Goal: Task Accomplishment & Management: Use online tool/utility

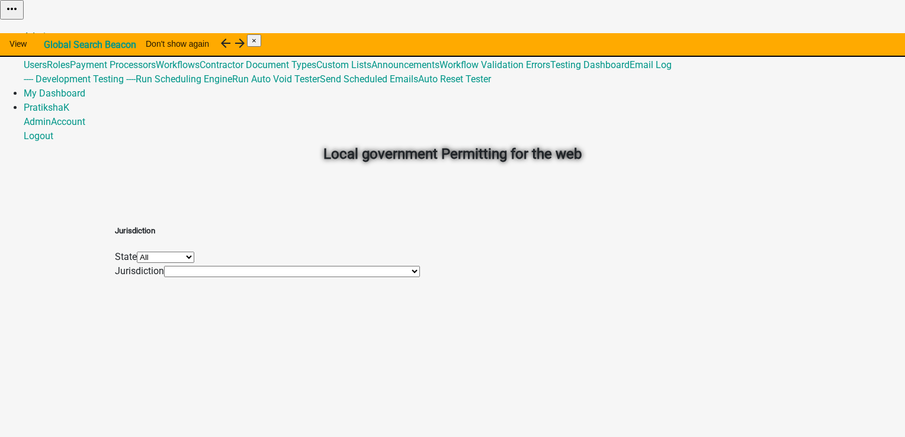
click at [51, 31] on link "Admin" at bounding box center [37, 36] width 27 height 11
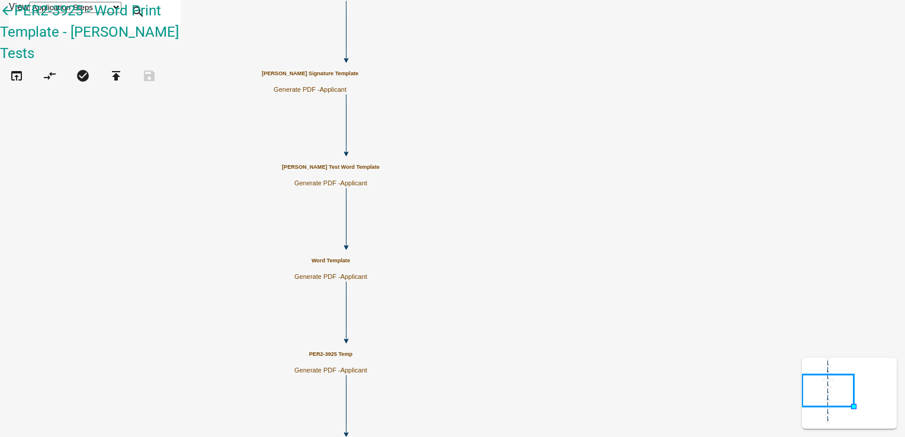
click at [399, 229] on icon "Start Start - Applicant Form Form - Applicant Word Template Generate PDF - Appl…" at bounding box center [453, 329] width 904 height 657
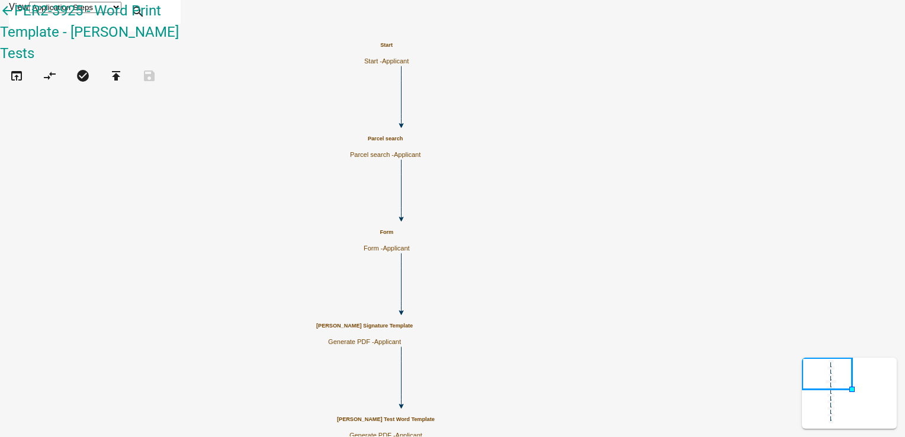
click at [413, 338] on p "Generate PDF - Applicant" at bounding box center [364, 342] width 97 height 8
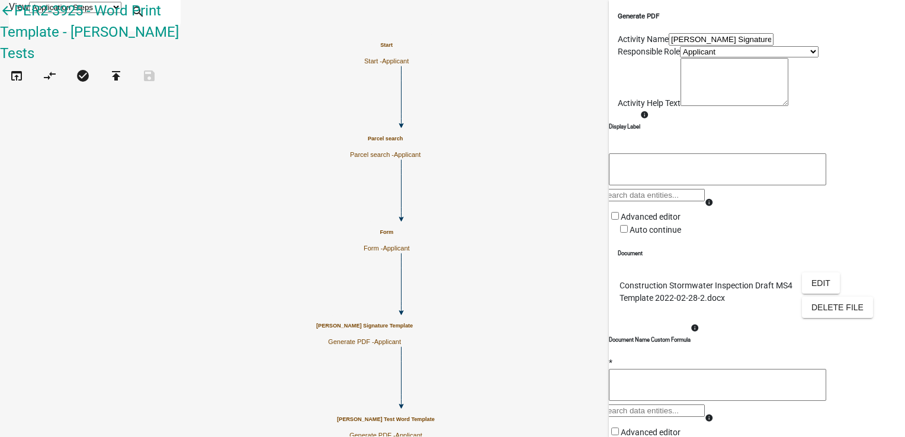
scroll to position [235, 0]
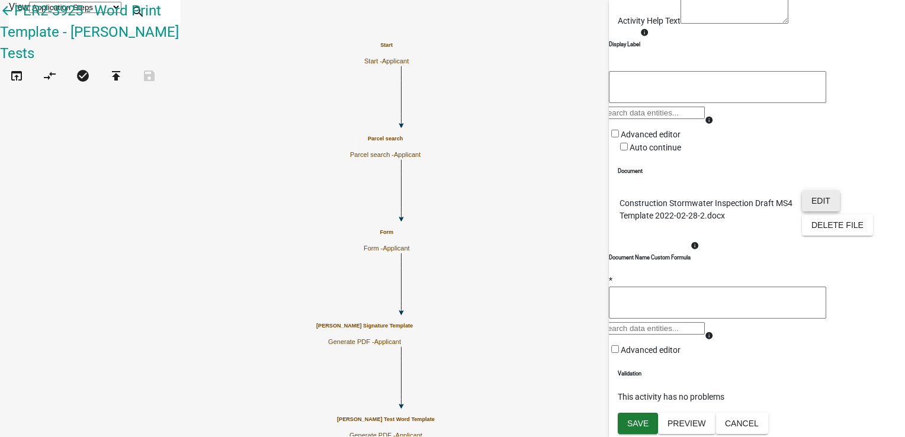
click at [813, 190] on button "Edit" at bounding box center [821, 200] width 38 height 21
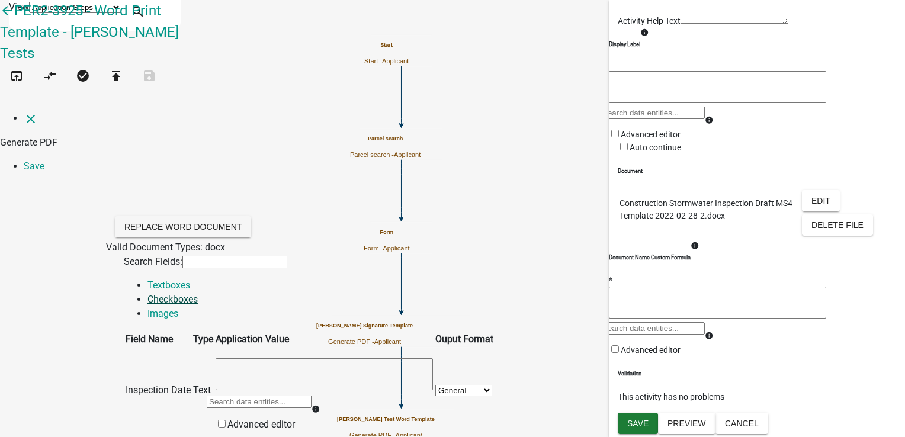
click at [198, 294] on link "Checkboxes" at bounding box center [173, 299] width 50 height 11
click at [26, 112] on icon "close" at bounding box center [31, 119] width 14 height 14
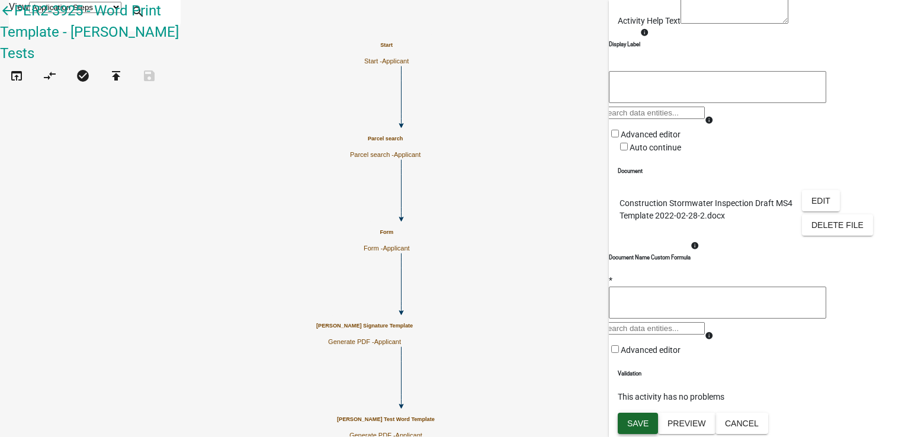
click at [642, 423] on span "Save" at bounding box center [637, 423] width 21 height 9
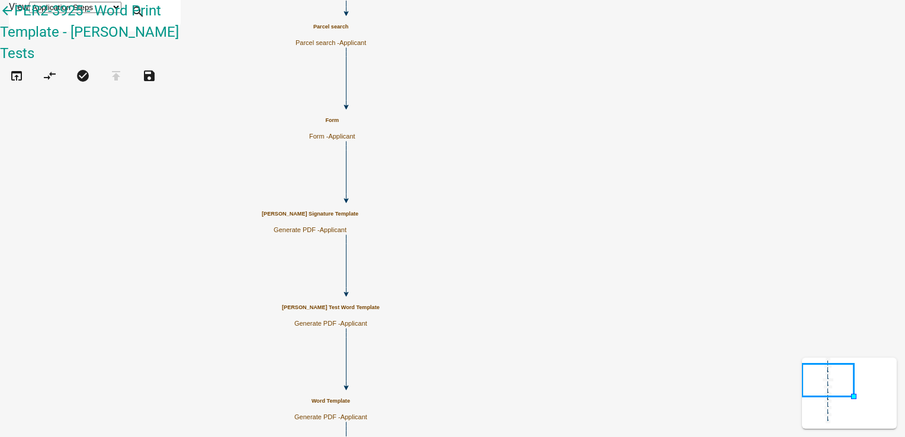
click at [380, 305] on h5 "Tracy Test Word Template" at bounding box center [331, 308] width 98 height 7
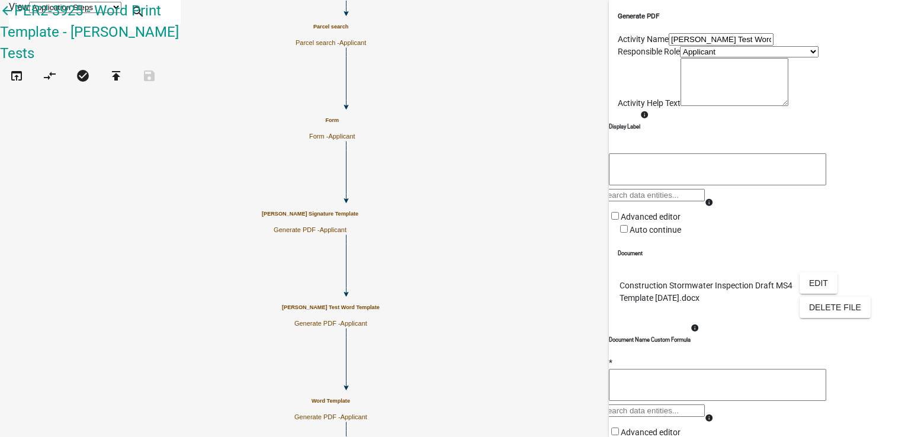
scroll to position [178, 0]
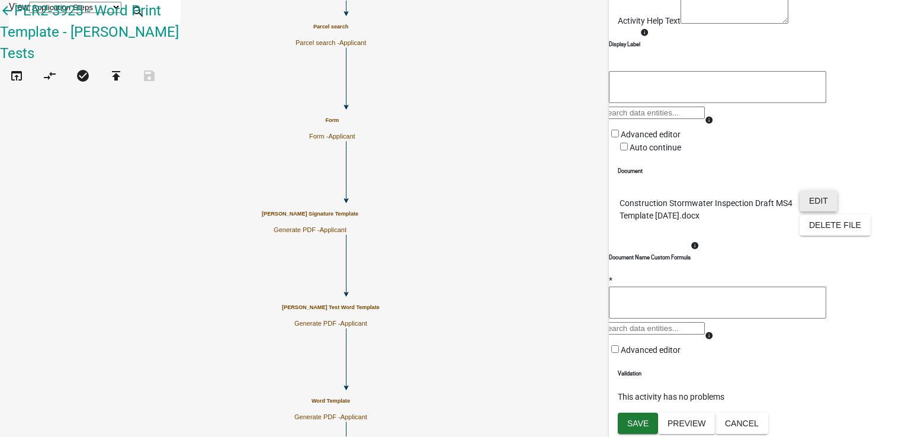
click at [814, 212] on button "Edit" at bounding box center [819, 200] width 38 height 21
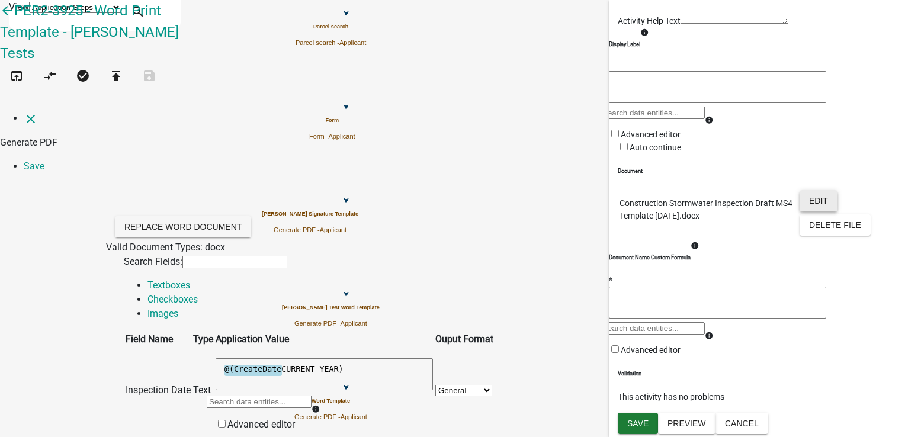
scroll to position [59, 0]
click at [198, 294] on link "Checkboxes" at bounding box center [173, 299] width 50 height 11
click at [25, 112] on icon "close" at bounding box center [31, 119] width 14 height 14
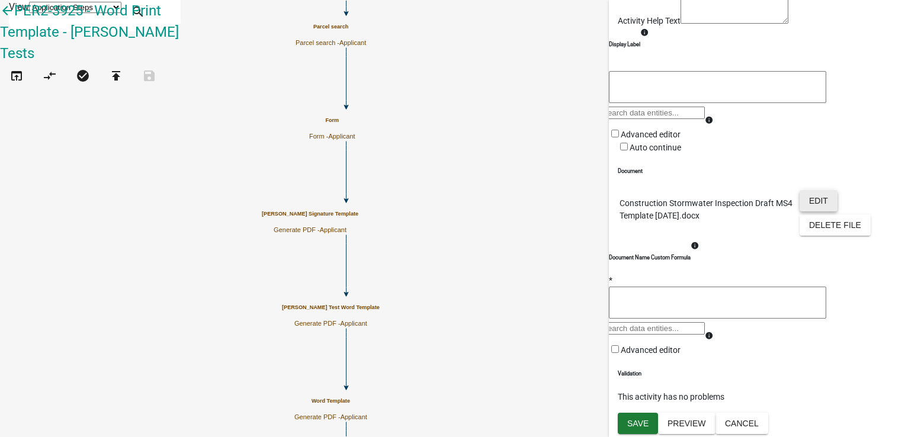
scroll to position [235, 0]
click at [647, 420] on span "Save" at bounding box center [637, 423] width 21 height 9
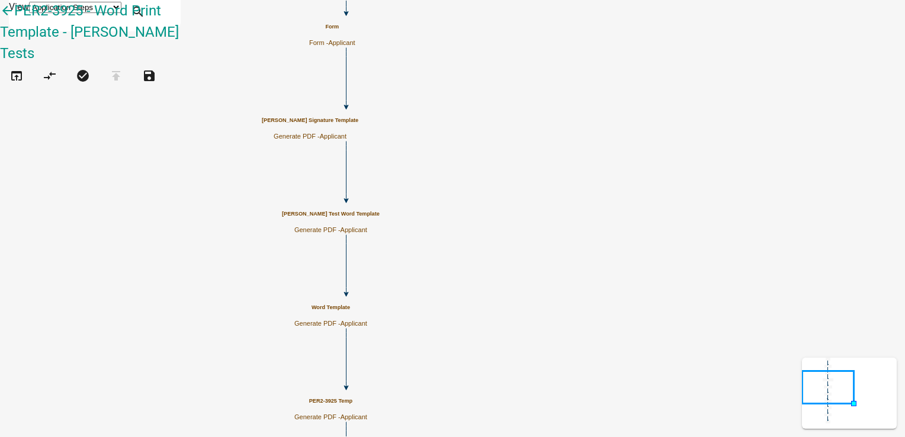
scroll to position [0, 0]
click at [367, 320] on p "Generate PDF - Applicant" at bounding box center [330, 324] width 73 height 8
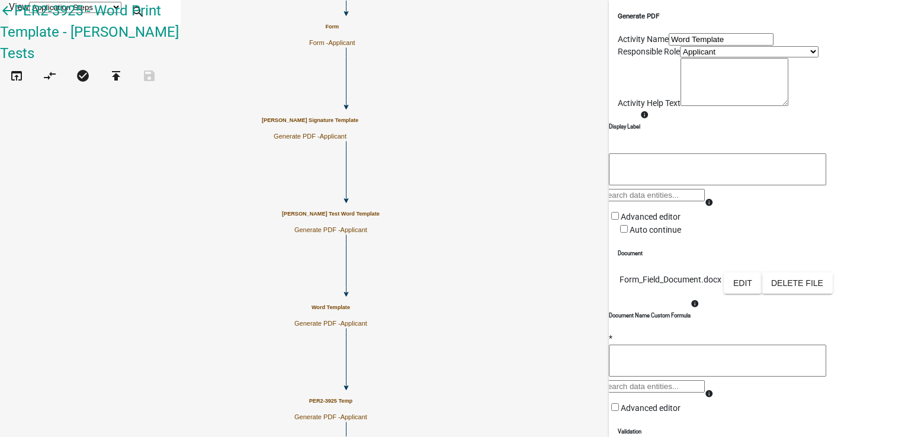
scroll to position [210, 0]
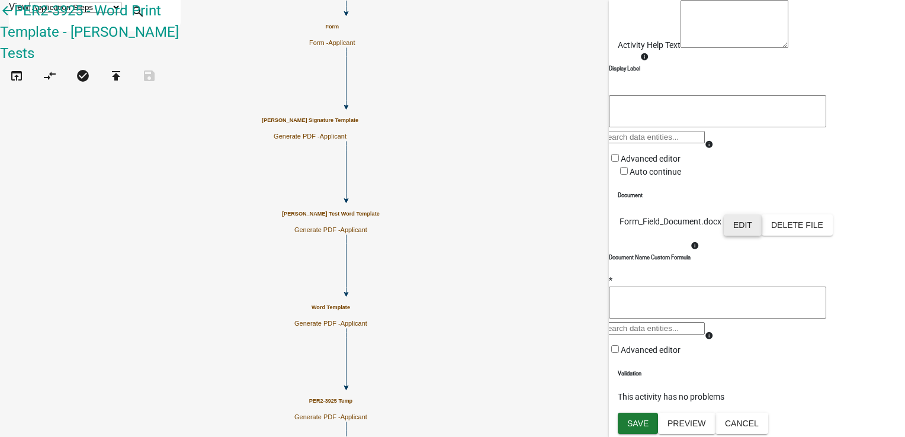
click at [762, 214] on button "Edit" at bounding box center [743, 224] width 38 height 21
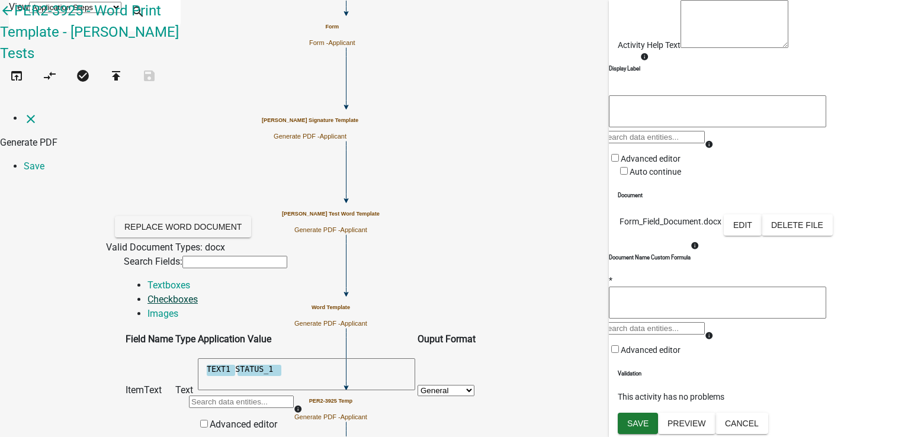
click at [198, 294] on link "Checkboxes" at bounding box center [173, 299] width 50 height 11
click at [166, 280] on link "Textboxes" at bounding box center [169, 285] width 43 height 11
click at [349, 358] on textarea "TEXT1 STATUS_1" at bounding box center [306, 374] width 217 height 32
click at [389, 358] on textarea "TEXT1 STATUS_1" at bounding box center [306, 374] width 217 height 32
click at [24, 112] on icon "close" at bounding box center [31, 119] width 14 height 14
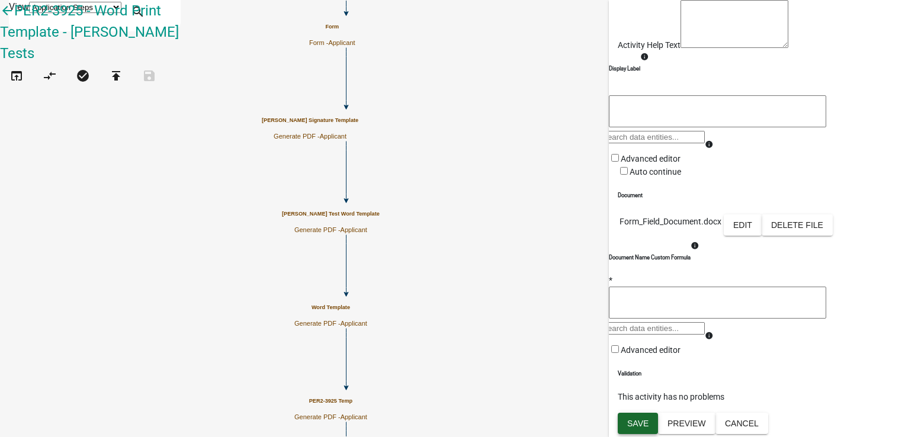
click at [636, 428] on span "Save" at bounding box center [637, 423] width 21 height 9
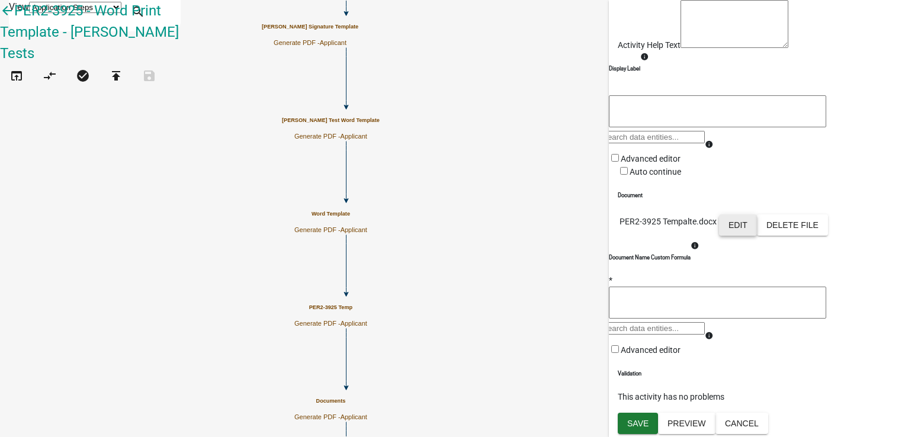
click at [757, 214] on button "Edit" at bounding box center [738, 224] width 38 height 21
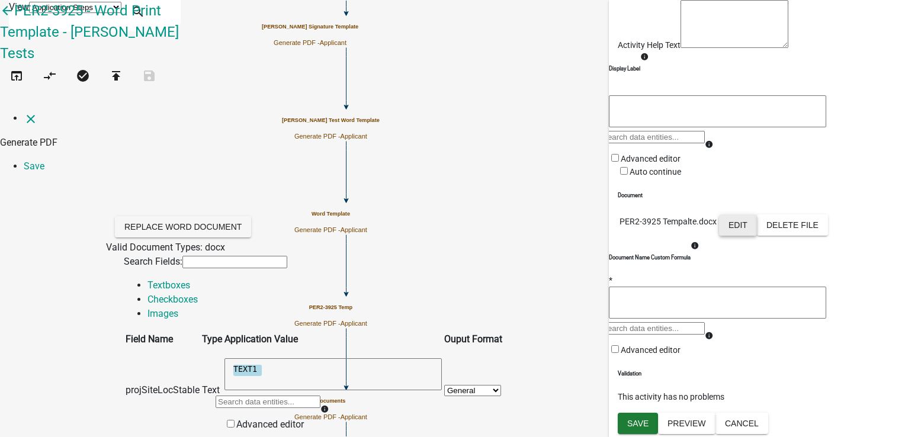
scroll to position [0, 0]
click at [198, 294] on link "Checkboxes" at bounding box center [173, 299] width 50 height 11
drag, startPoint x: 128, startPoint y: 95, endPoint x: 207, endPoint y: 95, distance: 79.4
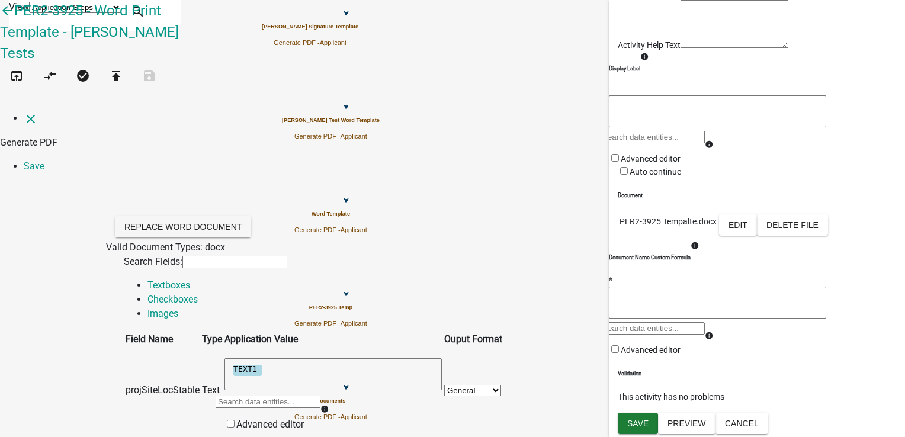
scroll to position [0, 0]
click at [178, 308] on link "Images" at bounding box center [163, 313] width 31 height 11
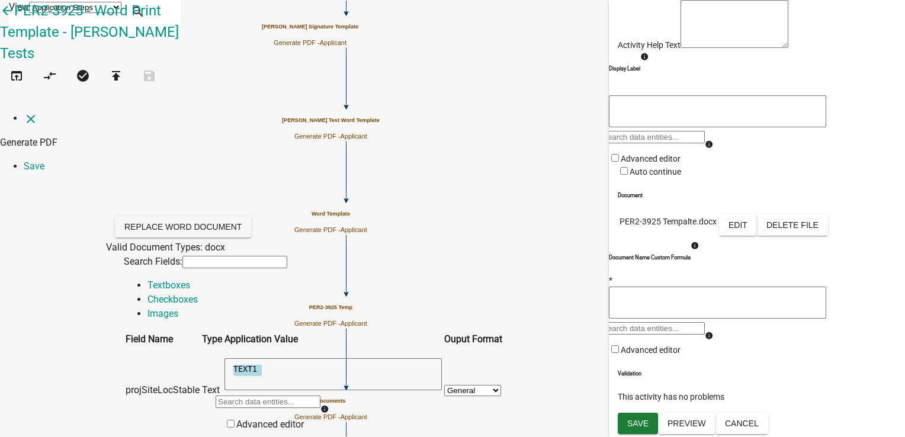
select select "SIG1"
select select "MAP1"
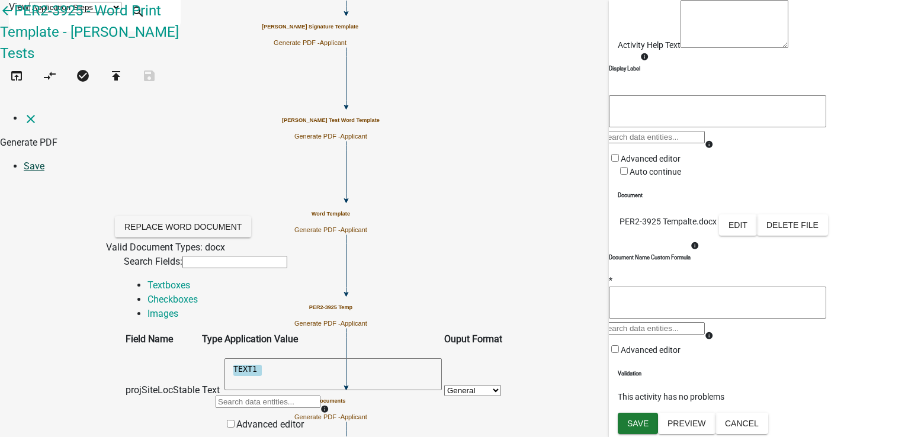
click at [44, 161] on link "Save" at bounding box center [34, 166] width 21 height 11
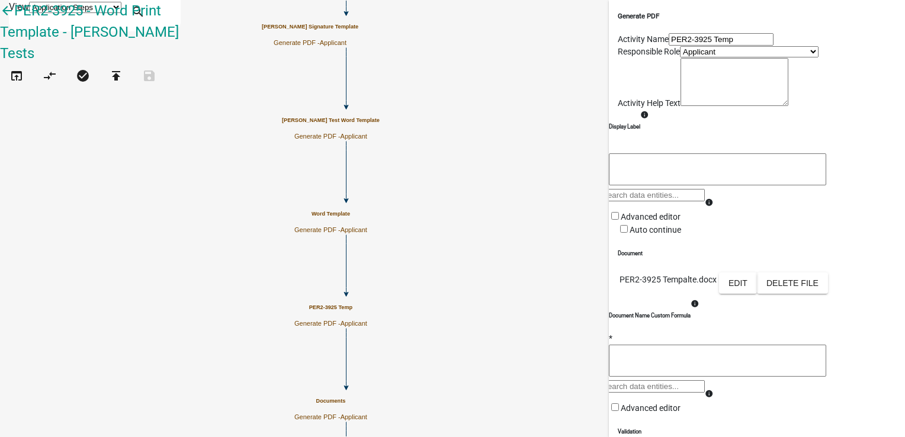
scroll to position [210, 0]
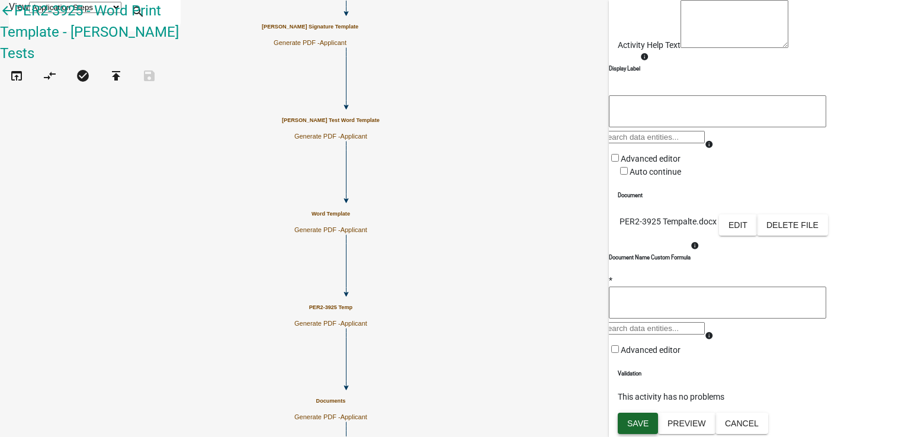
click at [640, 421] on span "Save" at bounding box center [637, 423] width 21 height 9
click at [757, 214] on button "Edit" at bounding box center [738, 224] width 38 height 21
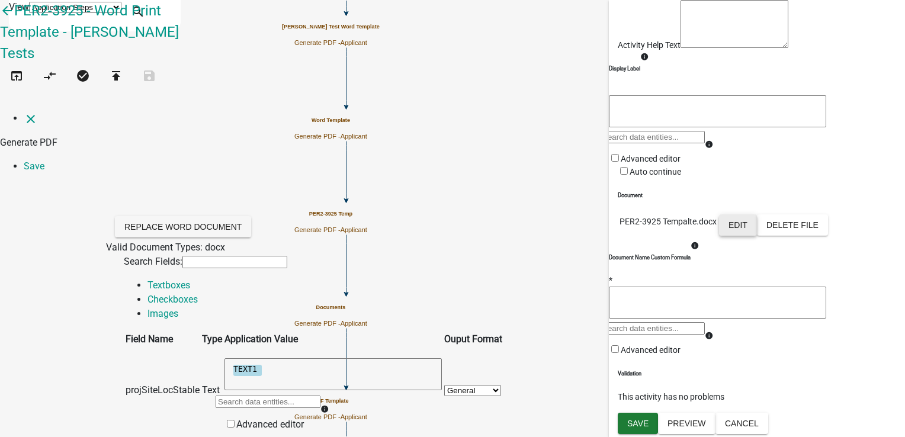
scroll to position [0, 0]
click at [198, 294] on link "Checkboxes" at bounding box center [173, 299] width 50 height 11
click at [178, 308] on link "Images" at bounding box center [163, 313] width 31 height 11
drag, startPoint x: 145, startPoint y: 203, endPoint x: 188, endPoint y: 225, distance: 48.2
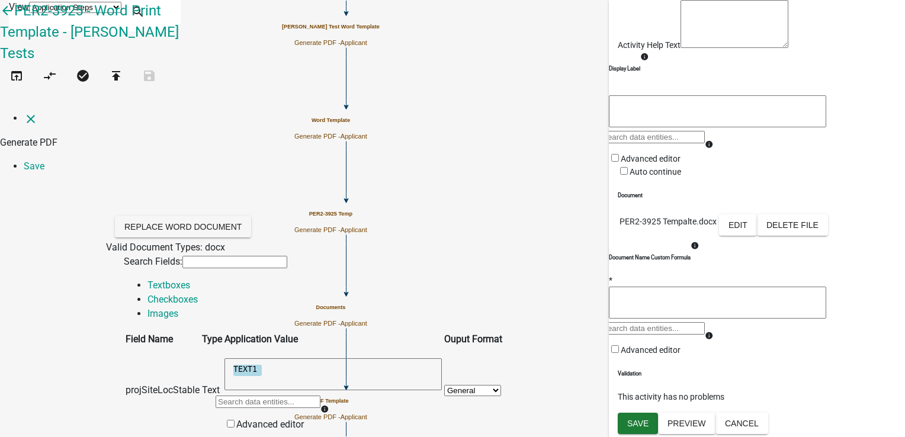
drag, startPoint x: 148, startPoint y: 247, endPoint x: 196, endPoint y: 253, distance: 48.9
click at [44, 161] on link "Save" at bounding box center [34, 166] width 21 height 11
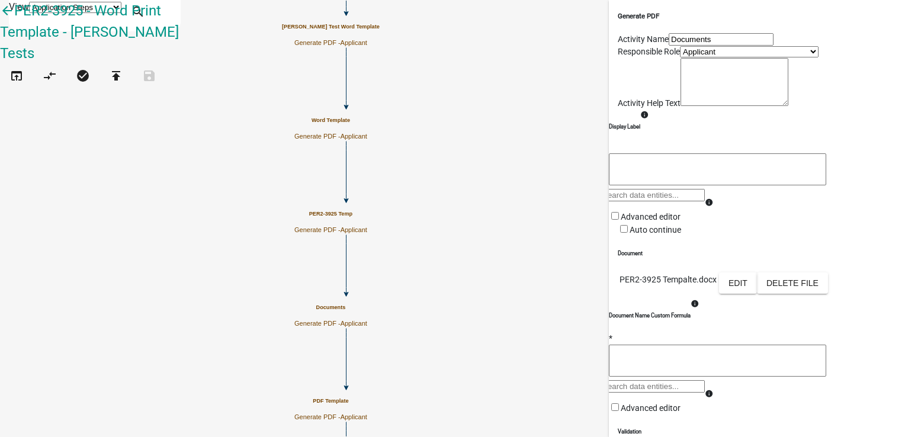
scroll to position [210, 0]
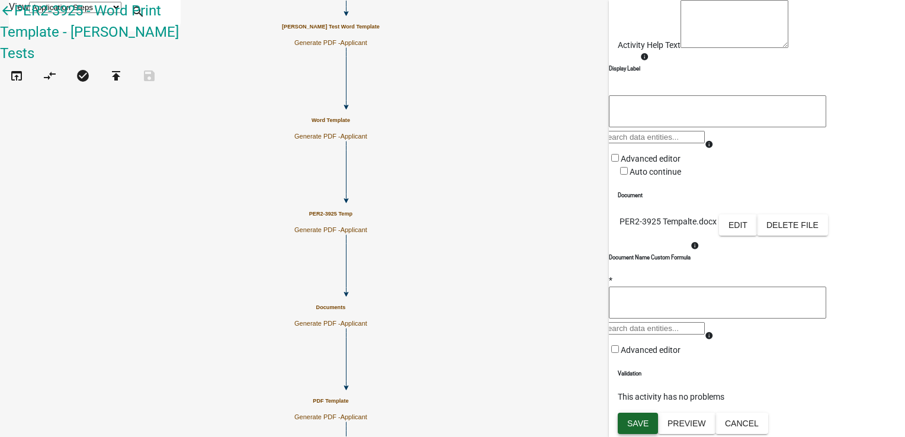
click at [640, 425] on span "Save" at bounding box center [637, 423] width 21 height 9
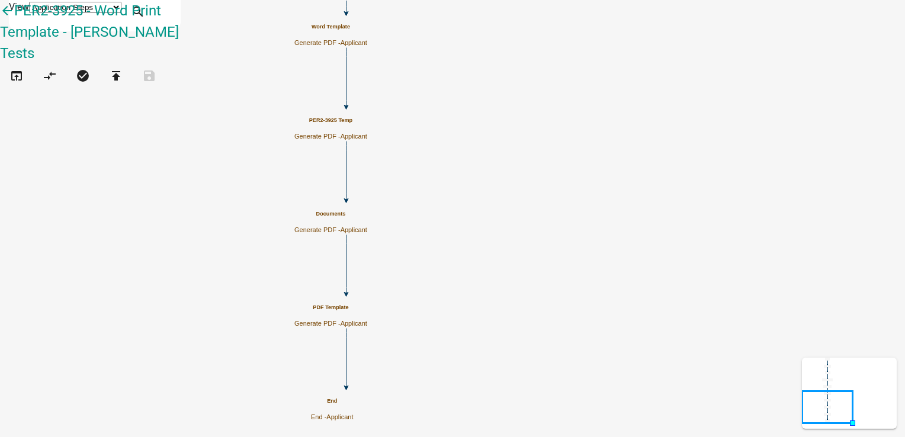
click at [367, 320] on p "Generate PDF - Applicant" at bounding box center [330, 324] width 73 height 8
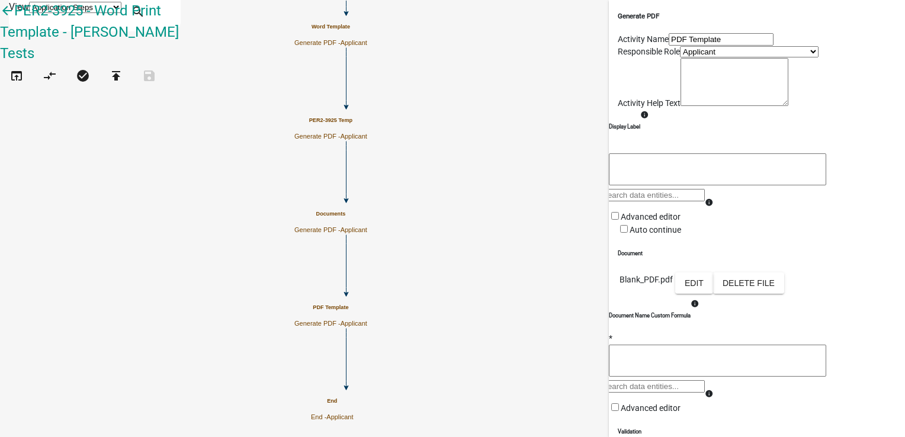
scroll to position [118, 0]
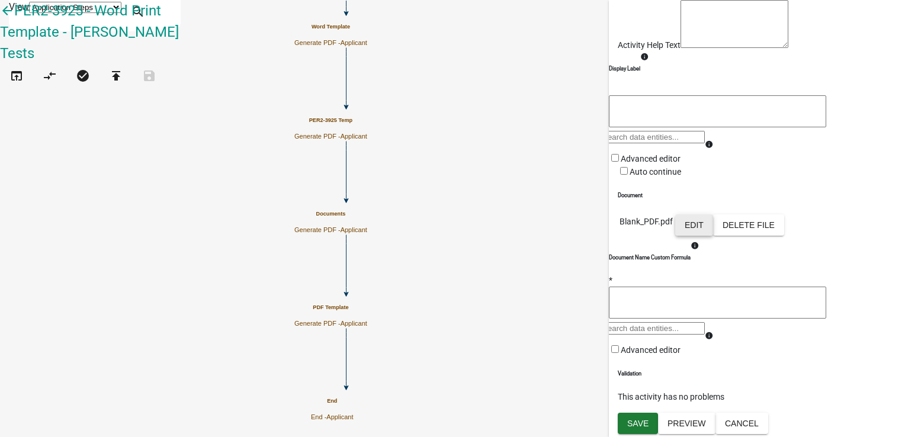
click at [713, 236] on button "Edit" at bounding box center [694, 224] width 38 height 21
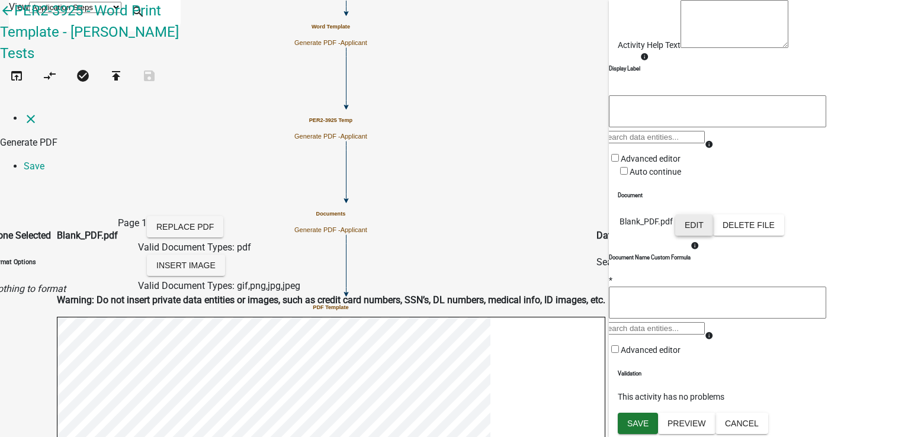
scroll to position [0, 0]
click at [44, 161] on link "Save" at bounding box center [34, 166] width 21 height 11
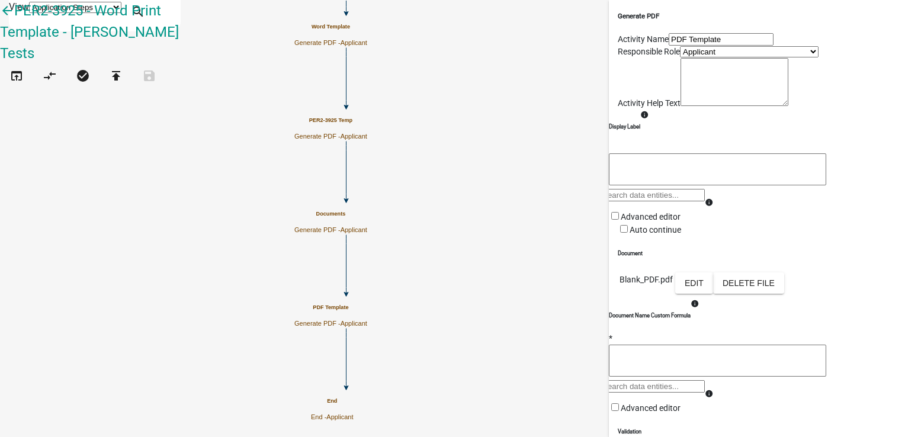
scroll to position [210, 0]
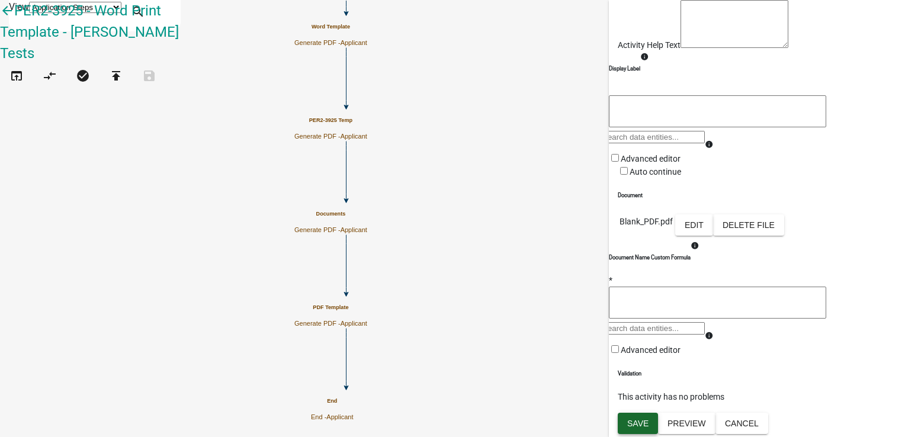
click at [633, 425] on span "Save" at bounding box center [637, 423] width 21 height 9
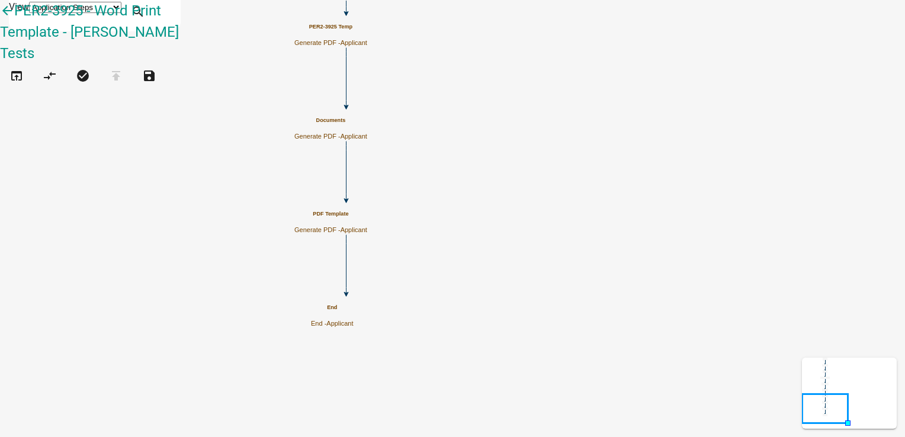
scroll to position [0, 0]
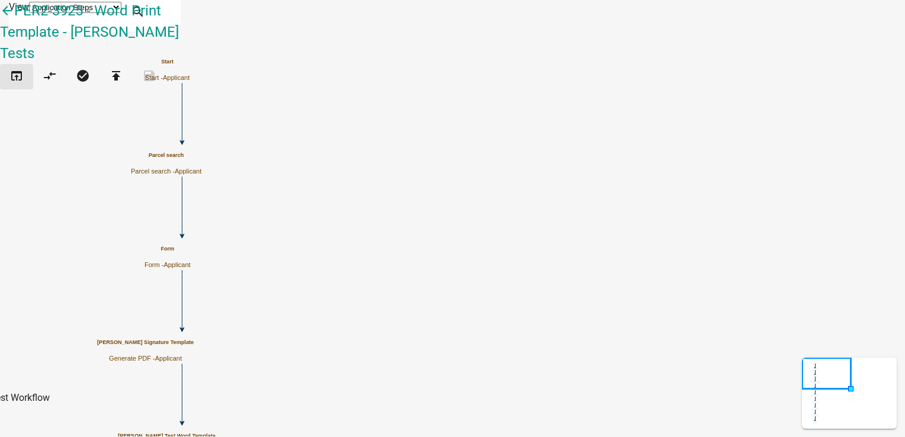
click at [12, 67] on button "open_in_browser" at bounding box center [16, 76] width 33 height 25
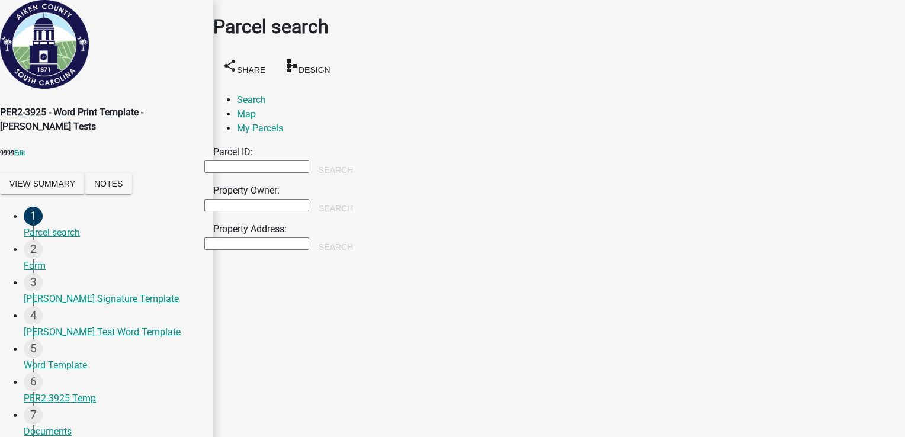
click at [273, 161] on input "Parcel ID:" at bounding box center [256, 167] width 105 height 12
type input "t"
type input "123345"
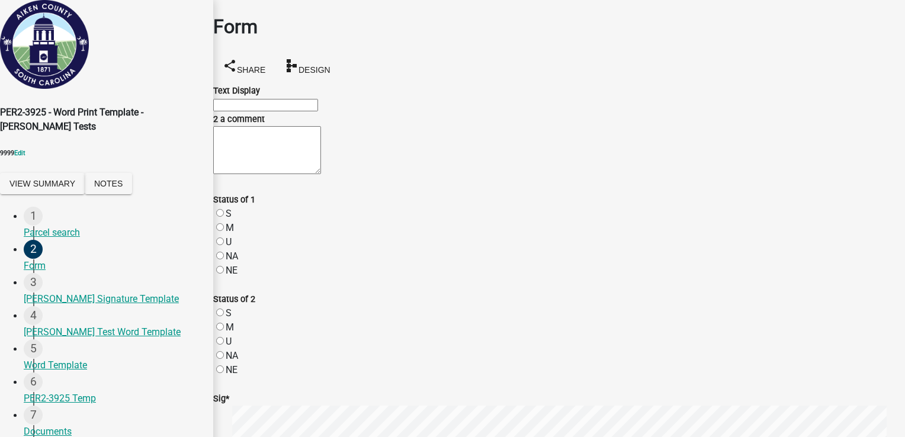
click at [277, 111] on input "Text Display" at bounding box center [265, 105] width 105 height 12
type input "test 1p"
click at [265, 174] on textarea "2 a comment" at bounding box center [267, 150] width 108 height 48
type textarea "test 234"
click at [232, 219] on label "S" at bounding box center [229, 213] width 6 height 11
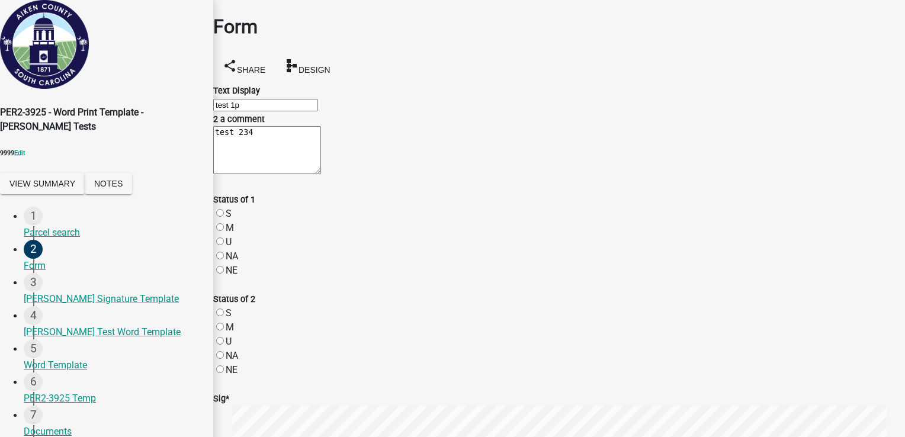
click at [224, 217] on input "S" at bounding box center [220, 213] width 8 height 8
radio input "true"
drag, startPoint x: 235, startPoint y: 75, endPoint x: 267, endPoint y: 75, distance: 32.6
click at [255, 195] on label "Status of 1" at bounding box center [234, 200] width 42 height 10
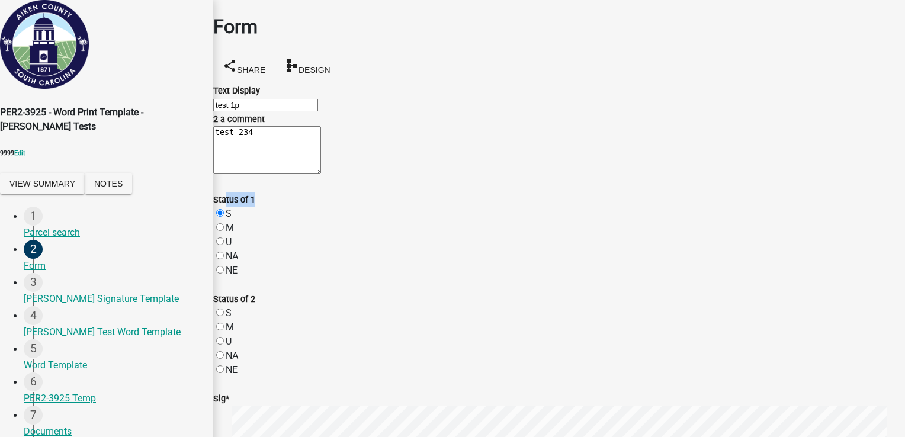
click at [234, 322] on label "M" at bounding box center [230, 327] width 8 height 11
click at [224, 323] on input "M" at bounding box center [220, 327] width 8 height 8
radio input "true"
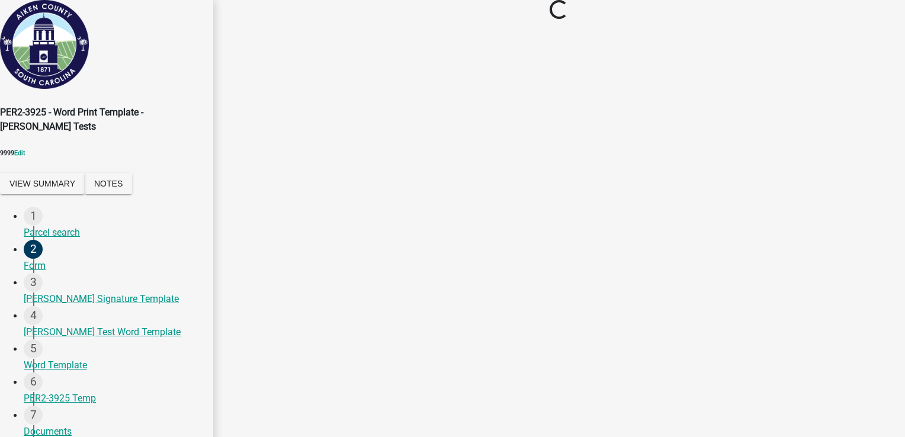
scroll to position [0, 0]
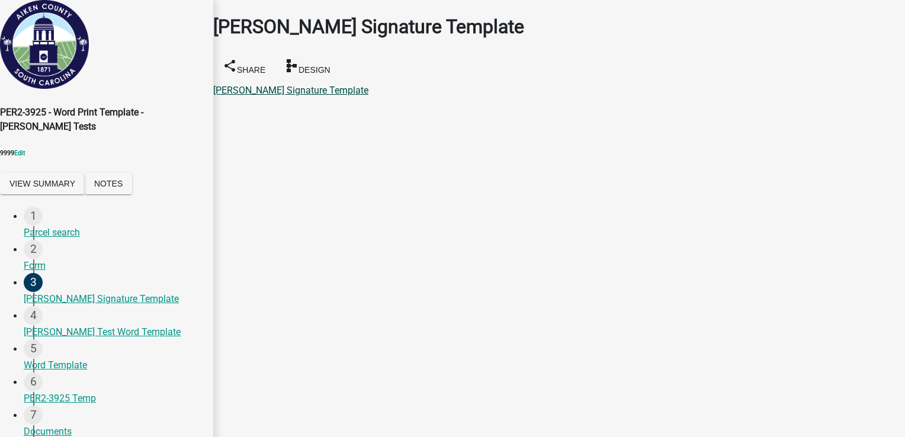
click at [332, 85] on link "Tracy Duplicate Signature Template" at bounding box center [290, 90] width 155 height 11
click at [66, 325] on div "Tracy Test Word Template" at bounding box center [114, 332] width 180 height 14
click at [57, 293] on div "Tracy Duplicate Signature Template" at bounding box center [114, 299] width 180 height 14
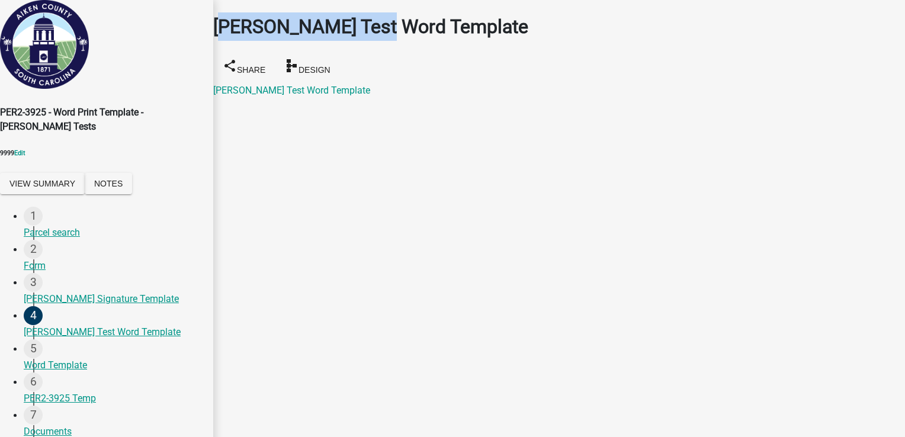
drag, startPoint x: 244, startPoint y: 33, endPoint x: 448, endPoint y: 43, distance: 204.1
click at [448, 41] on div "Tracy Test Word Template" at bounding box center [559, 26] width 692 height 28
click at [315, 85] on link "Tracy Test Word Template" at bounding box center [291, 90] width 157 height 11
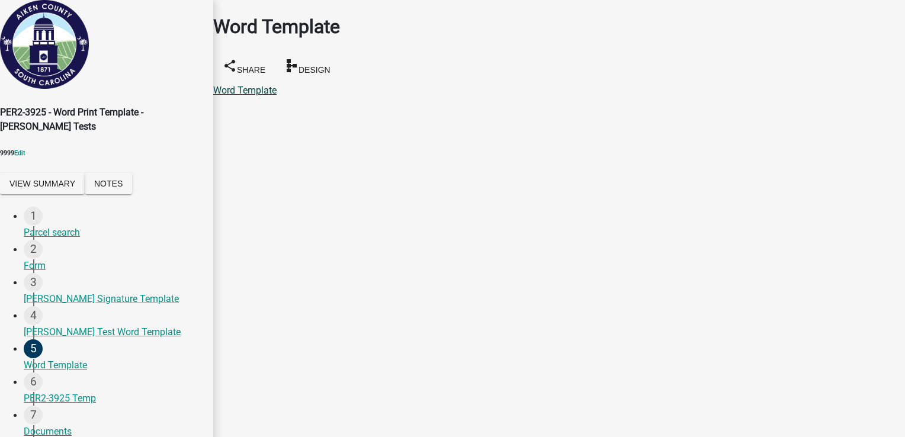
click at [273, 85] on link "Word Template" at bounding box center [244, 90] width 63 height 11
click at [273, 85] on link "PER2-3925 Temp" at bounding box center [249, 90] width 72 height 11
click at [246, 85] on link "Documents" at bounding box center [237, 90] width 48 height 11
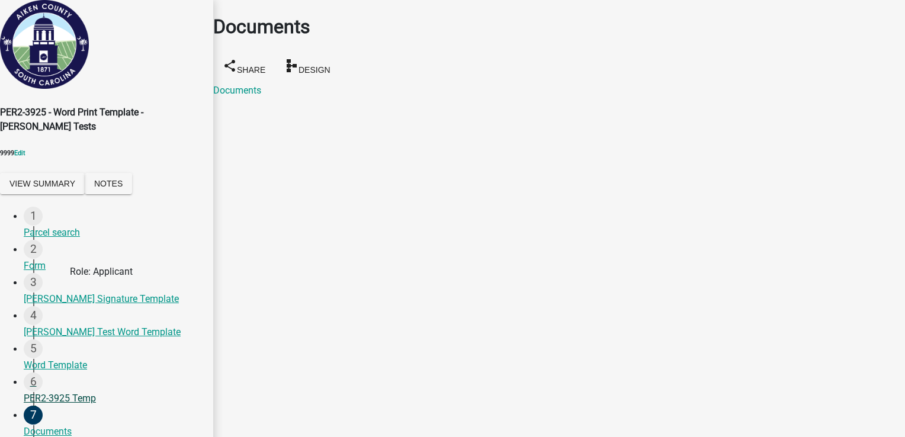
scroll to position [79, 0]
click at [266, 85] on link "PDF Template" at bounding box center [242, 90] width 59 height 11
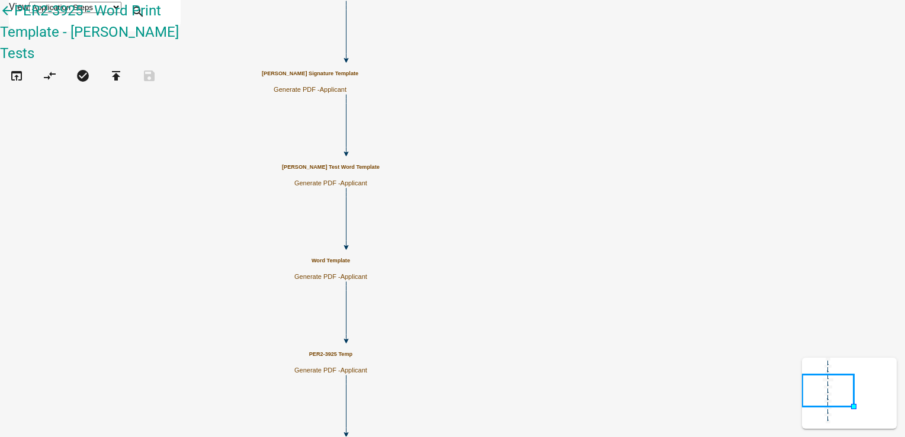
click at [380, 174] on div "Tracy Test Word Template Generate PDF - Applicant" at bounding box center [331, 175] width 98 height 23
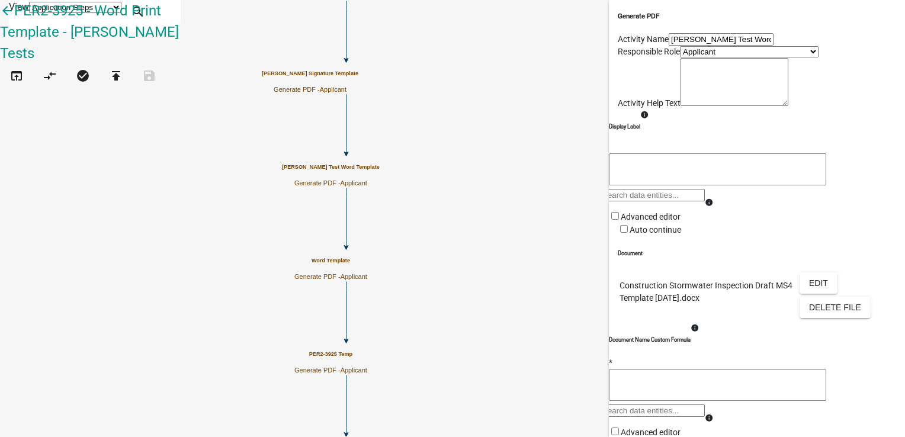
scroll to position [235, 0]
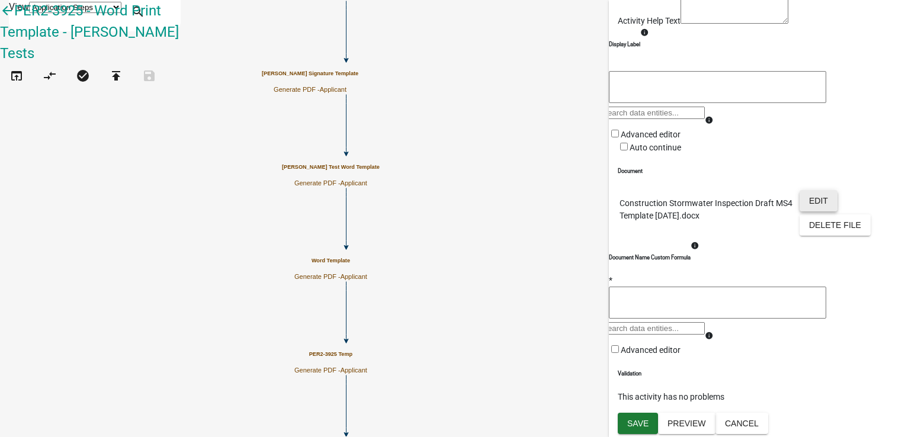
click at [813, 190] on button "Edit" at bounding box center [819, 200] width 38 height 21
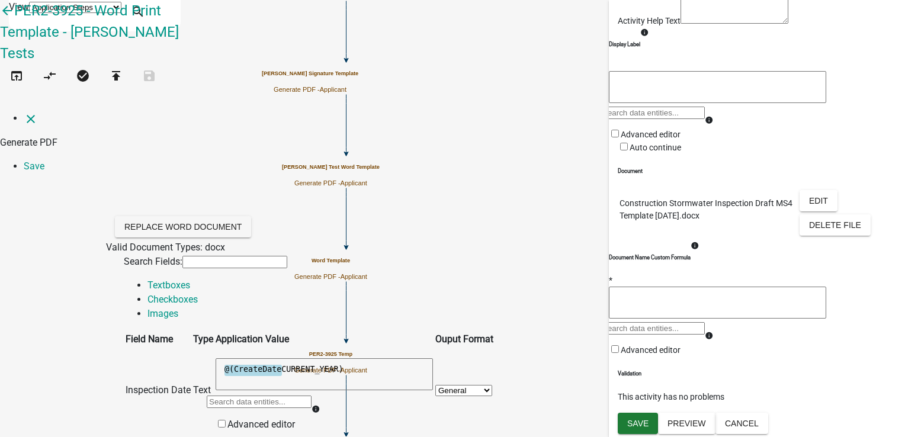
click at [433, 358] on textarea "@(CreateDateCURRENT_YEAR)" at bounding box center [324, 374] width 217 height 32
type textarea "@(CreateDate"
click at [312, 395] on div at bounding box center [259, 406] width 105 height 23
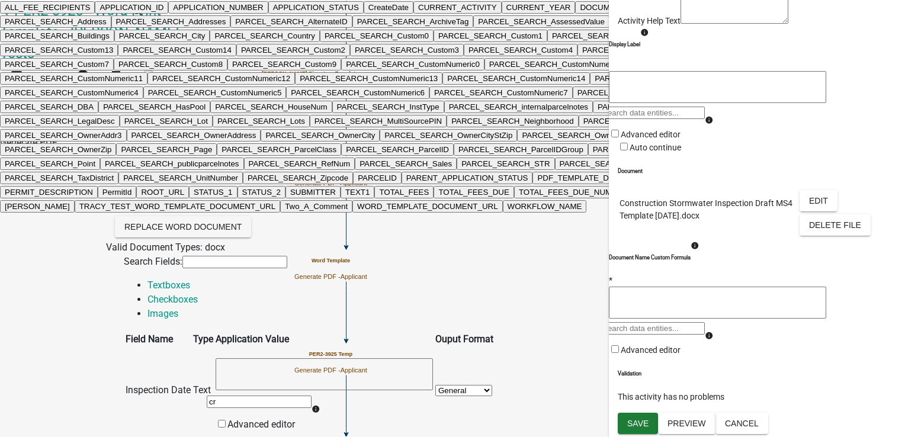
type input "cre"
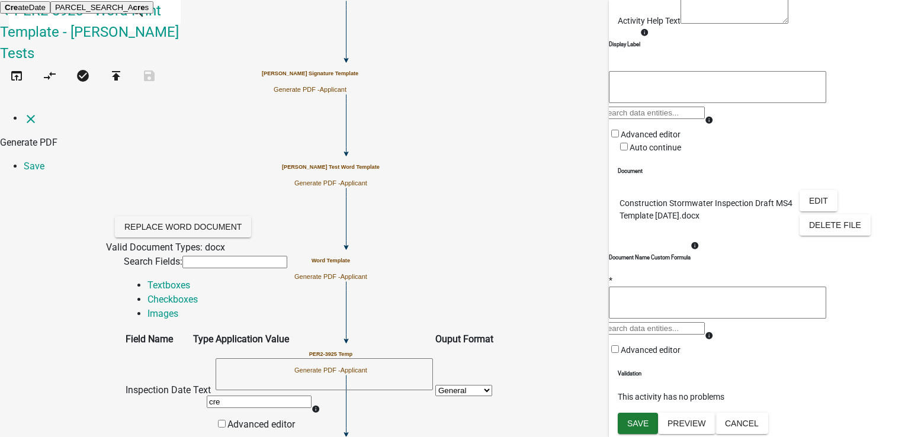
click at [46, 12] on ngb-highlight "Cre ateDate" at bounding box center [25, 7] width 41 height 9
type textarea "CreateDate"
click at [312, 395] on div at bounding box center [259, 406] width 105 height 23
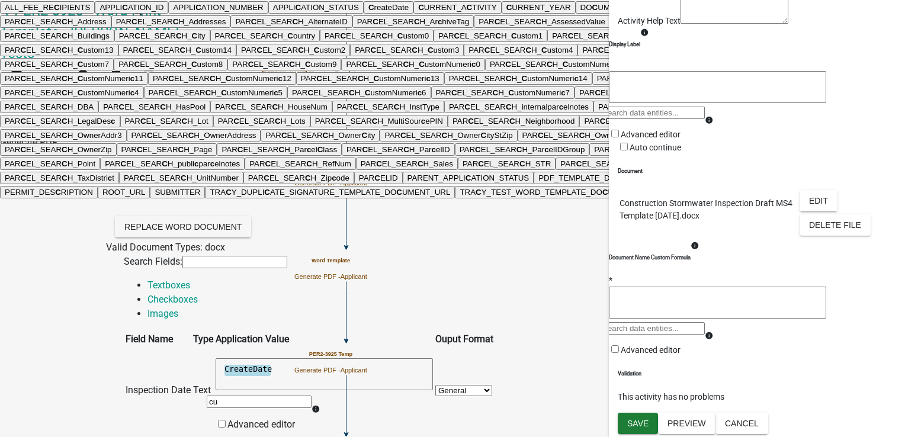
type input "cur"
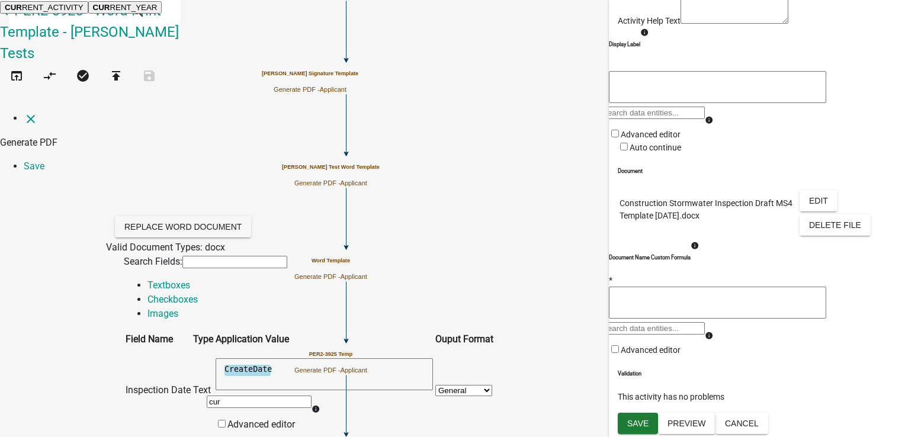
click at [158, 12] on ngb-highlight "CUR RENT_YEAR" at bounding box center [125, 7] width 65 height 9
type textarea "CreateDateCURRENT_YEAR"
click at [44, 161] on link "Save" at bounding box center [34, 166] width 21 height 11
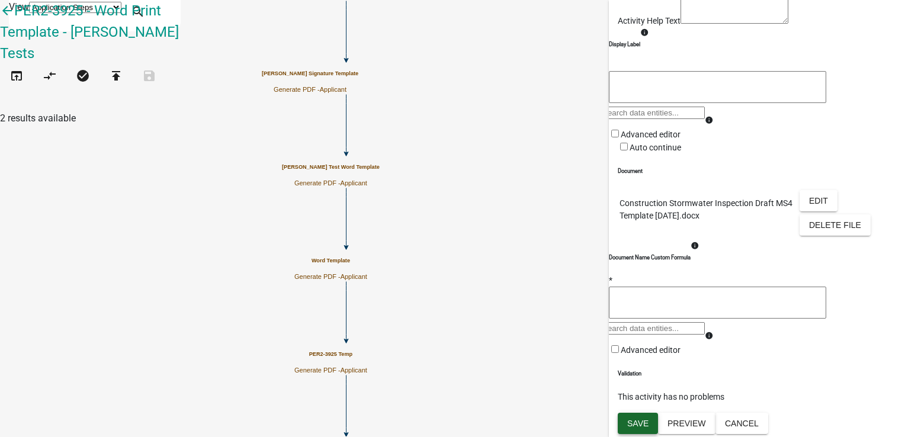
click at [626, 422] on button "Save" at bounding box center [638, 423] width 40 height 21
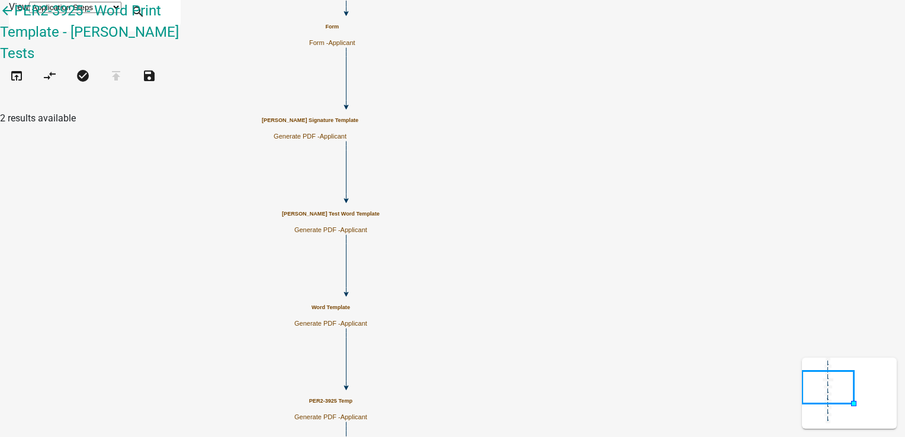
scroll to position [0, 0]
click at [18, 69] on icon "open_in_browser" at bounding box center [16, 77] width 14 height 17
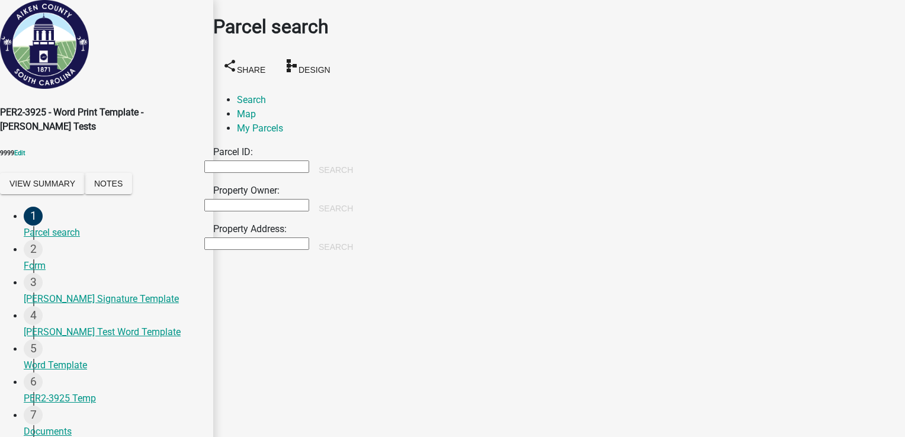
click at [309, 161] on input "Parcel ID:" at bounding box center [256, 167] width 105 height 12
type input "123"
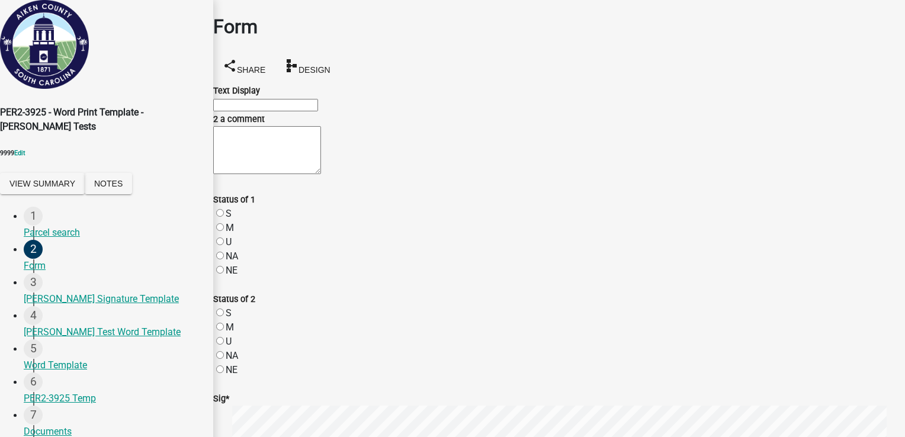
click at [266, 99] on input "Text Display" at bounding box center [265, 105] width 105 height 12
type input "test 1p"
click at [262, 171] on textarea "2 a comment" at bounding box center [267, 150] width 108 height 48
type textarea "3123refdc"
click at [232, 219] on label "S" at bounding box center [229, 213] width 6 height 11
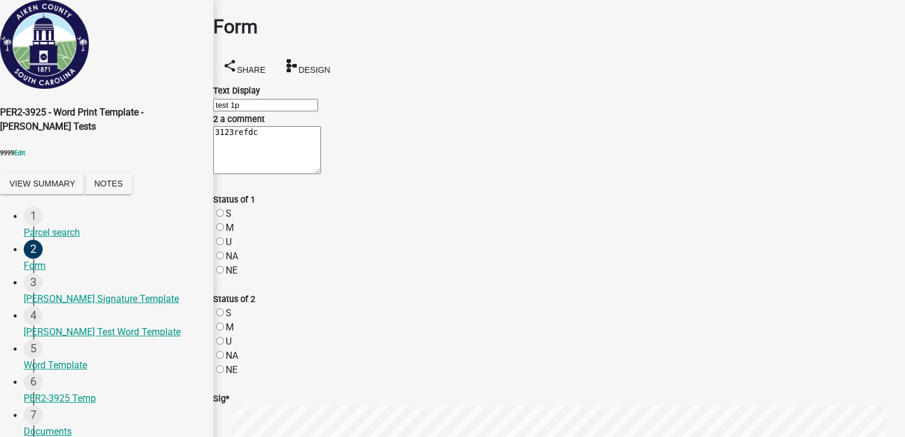
click at [224, 217] on input "S" at bounding box center [220, 213] width 8 height 8
radio input "true"
click at [232, 364] on label "NE" at bounding box center [232, 369] width 12 height 11
click at [224, 366] on input "NE" at bounding box center [220, 370] width 8 height 8
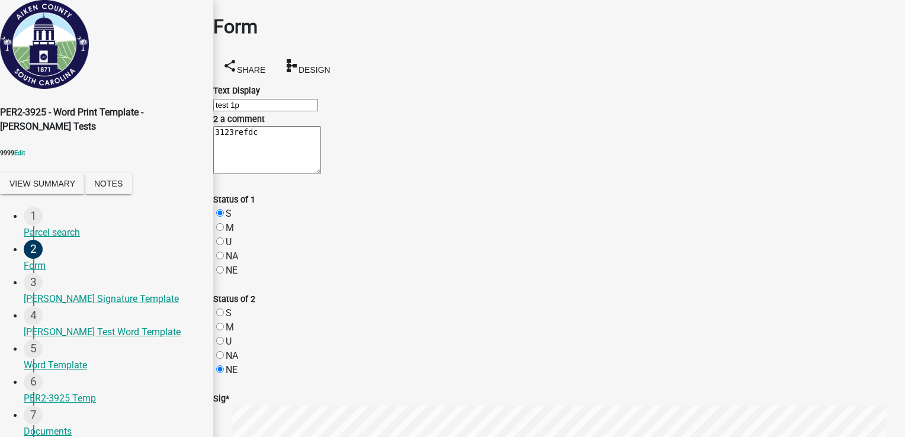
radio input "true"
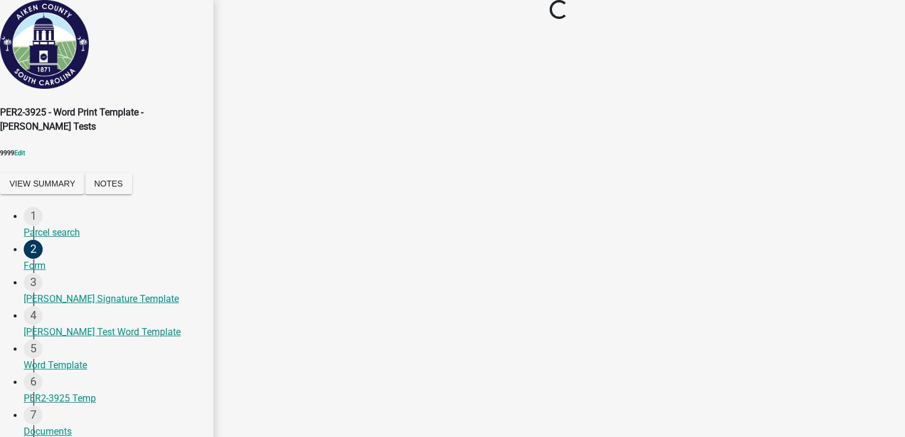
scroll to position [0, 0]
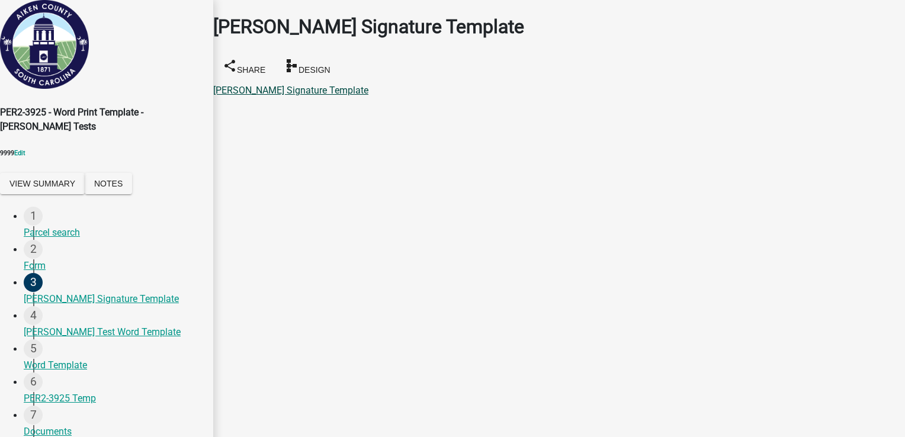
click at [278, 85] on link "Tracy Duplicate Signature Template" at bounding box center [290, 90] width 155 height 11
click at [304, 85] on link "Tracy Test Word Template" at bounding box center [291, 90] width 157 height 11
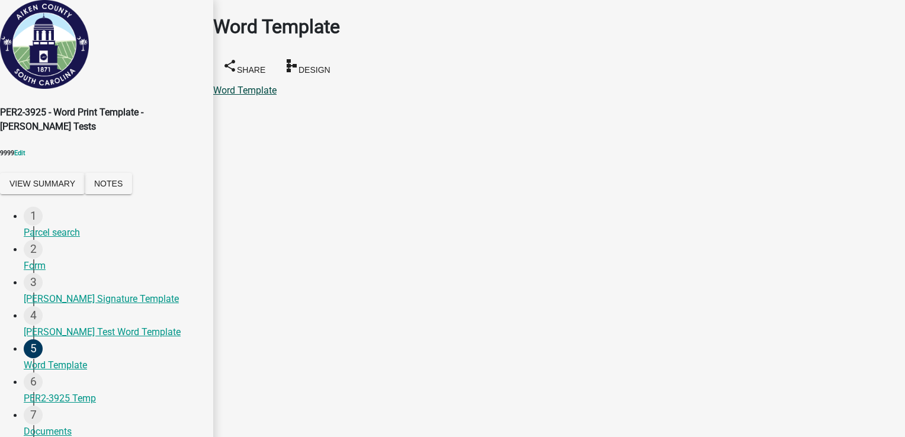
click at [254, 85] on link "Word Template" at bounding box center [244, 90] width 63 height 11
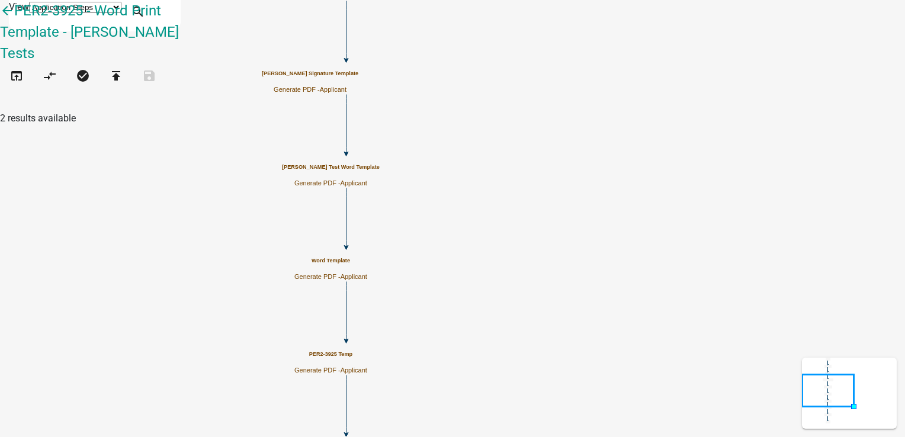
click at [380, 165] on h5 "Tracy Test Word Template" at bounding box center [331, 167] width 98 height 7
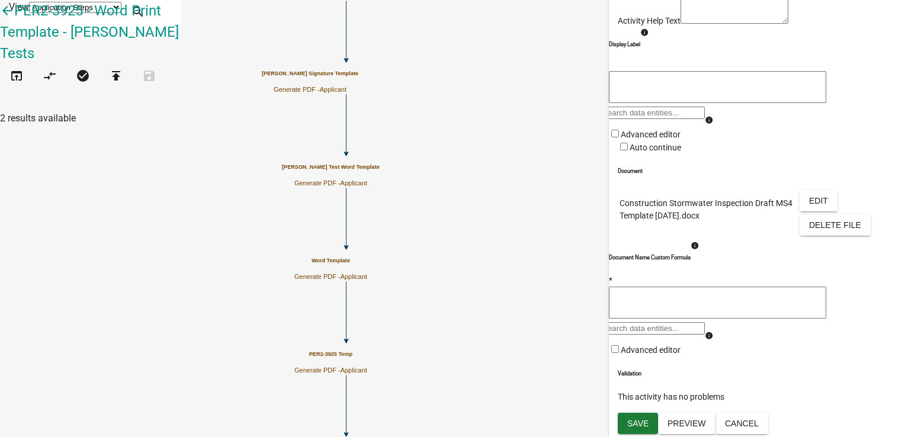
scroll to position [235, 0]
click at [819, 190] on button "Edit" at bounding box center [819, 200] width 38 height 21
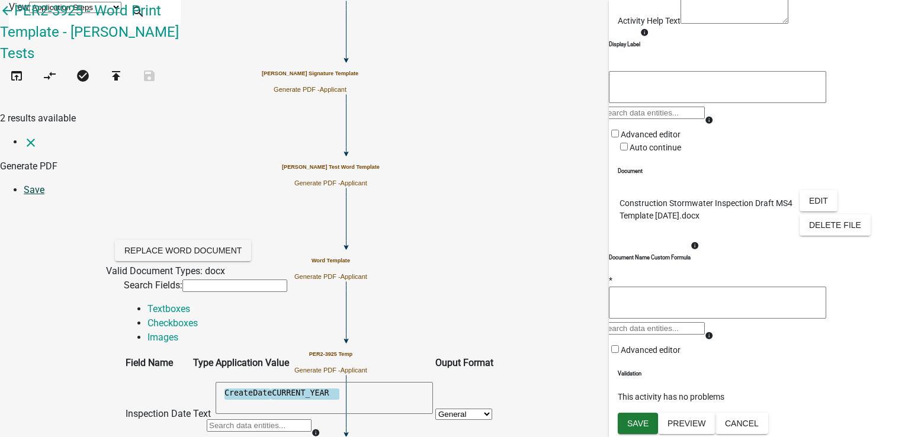
click at [44, 184] on link "Save" at bounding box center [34, 189] width 21 height 11
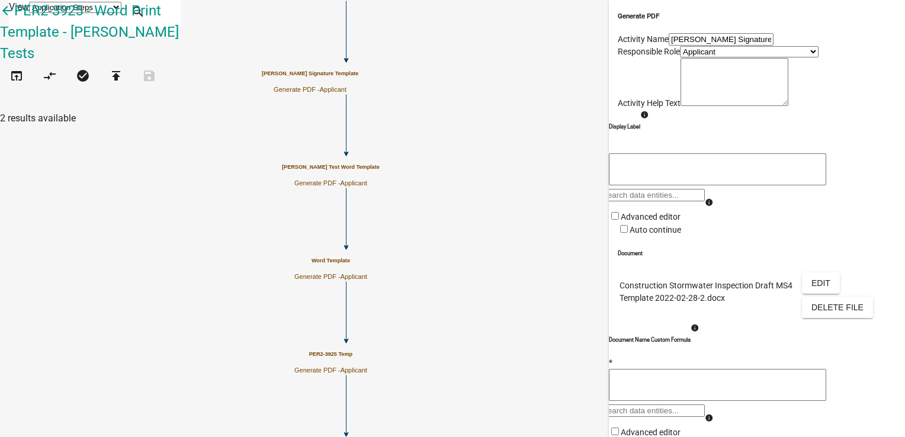
scroll to position [178, 0]
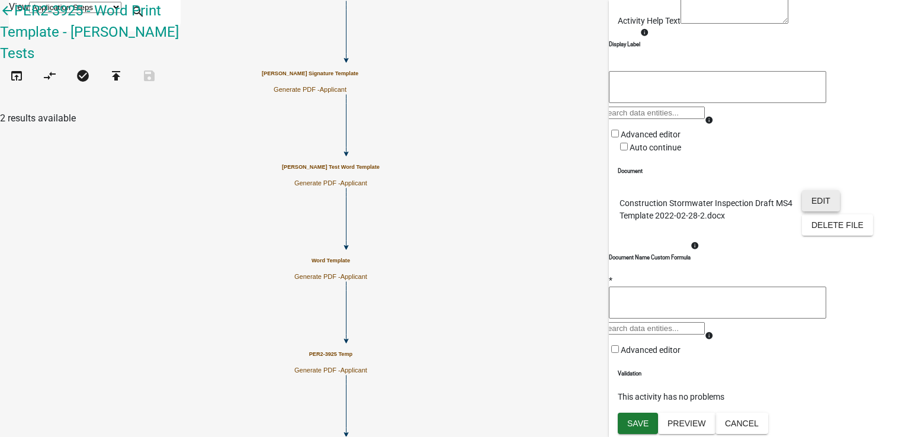
click at [828, 212] on button "Edit" at bounding box center [821, 200] width 38 height 21
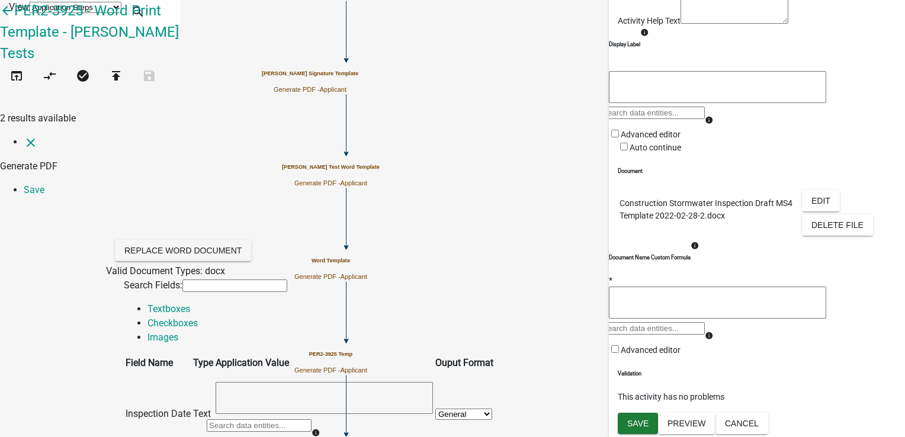
click at [393, 382] on textarea at bounding box center [324, 398] width 217 height 32
click at [312, 418] on div at bounding box center [259, 429] width 105 height 23
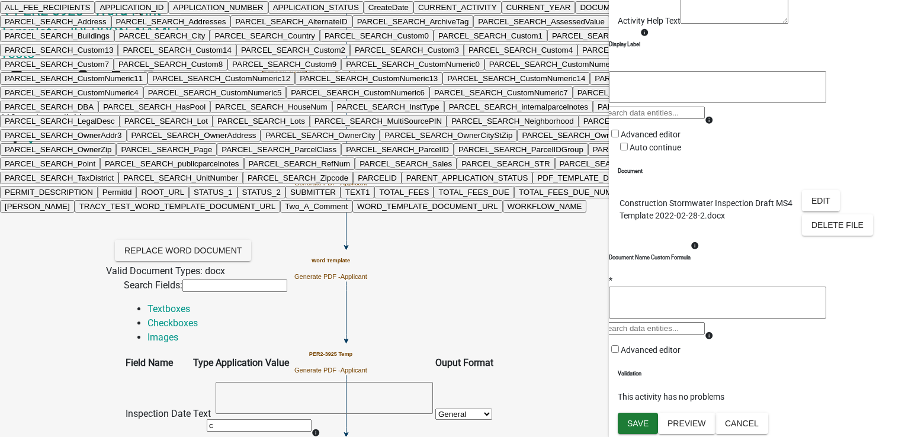
type input "cu"
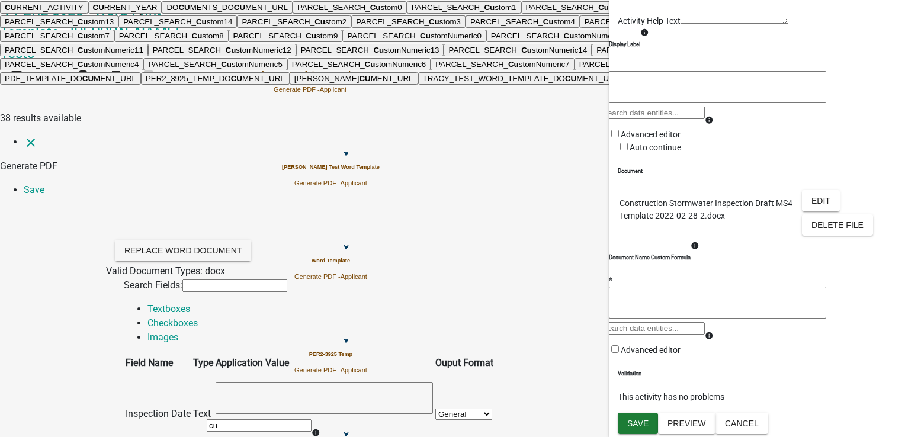
click at [158, 12] on ngb-highlight "CU RRENT_YEAR" at bounding box center [125, 7] width 65 height 9
type textarea "CURRENT_YEAR"
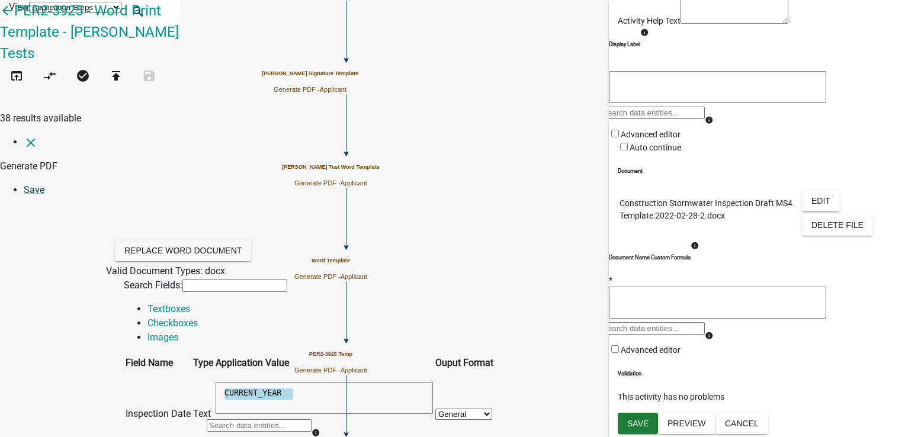
click at [44, 184] on link "Save" at bounding box center [34, 189] width 21 height 11
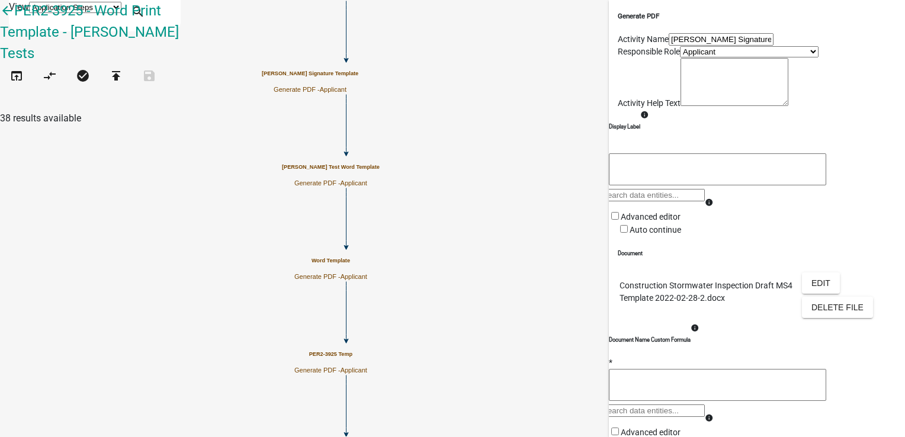
scroll to position [235, 0]
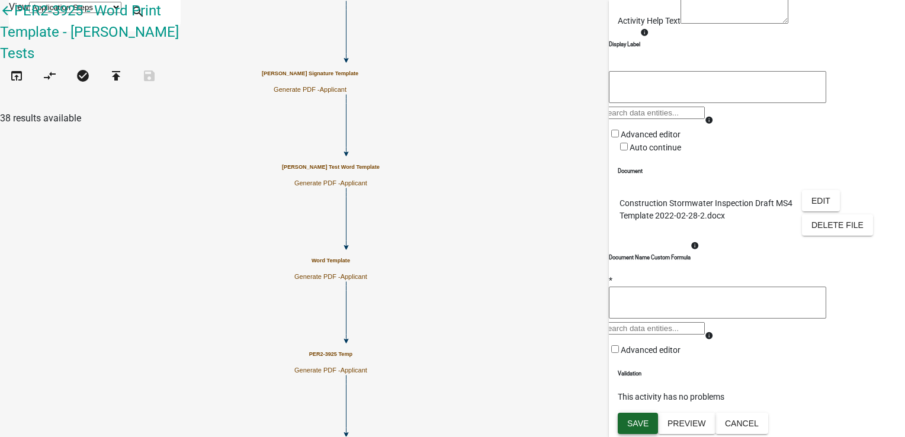
click at [642, 425] on span "Save" at bounding box center [637, 423] width 21 height 9
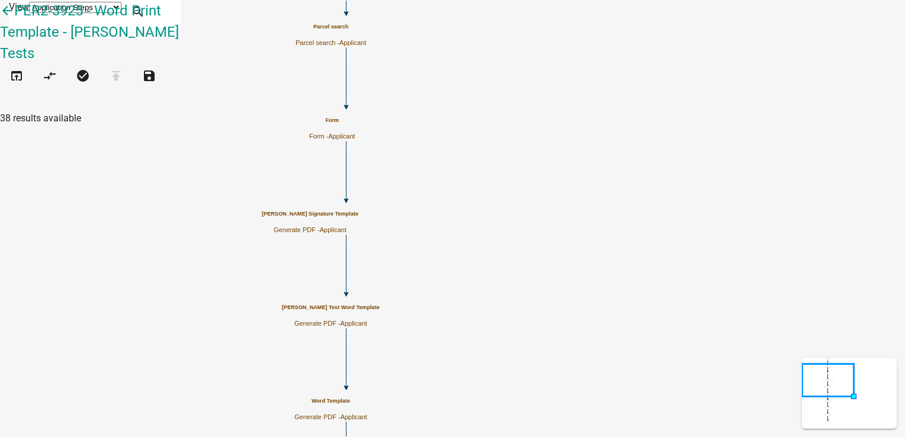
scroll to position [0, 0]
click at [14, 64] on button "open_in_browser" at bounding box center [16, 76] width 33 height 25
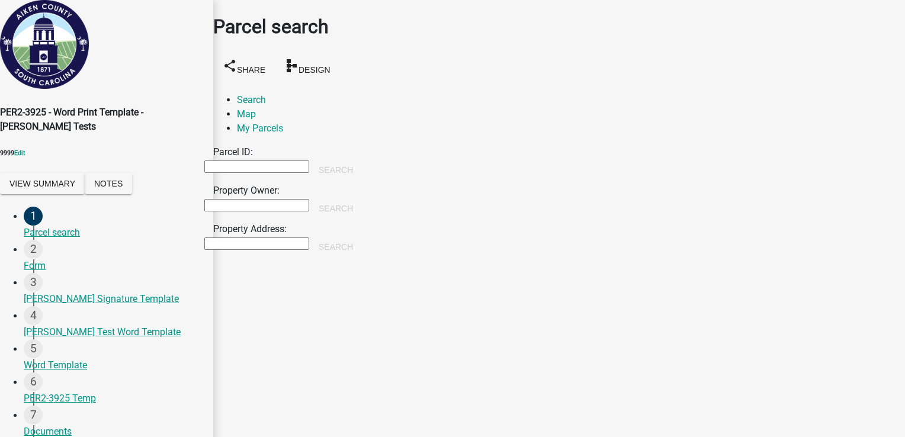
click at [299, 161] on input "Parcel ID:" at bounding box center [256, 167] width 105 height 12
type input "qwr"
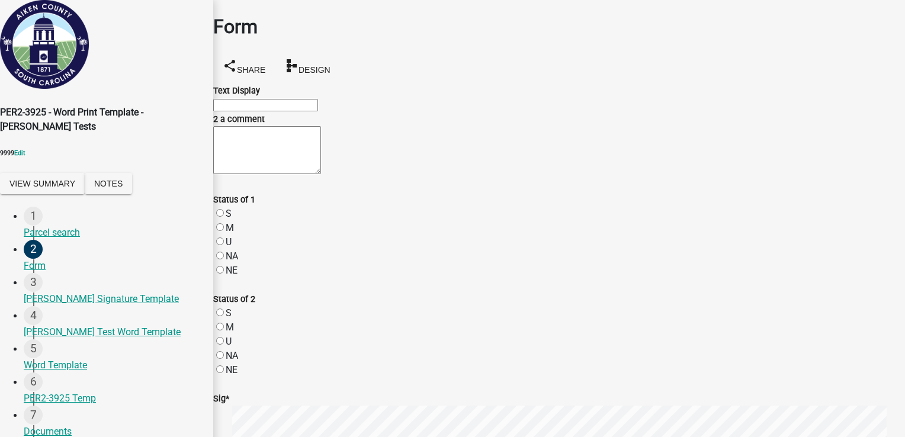
click at [316, 112] on wm-data-entity-input "Text Display" at bounding box center [559, 98] width 692 height 28
click at [318, 111] on input "Text Display" at bounding box center [265, 105] width 105 height 12
type input "325325"
click at [281, 174] on textarea "2 a comment" at bounding box center [267, 150] width 108 height 48
type textarea "235tgfdvcgfd"
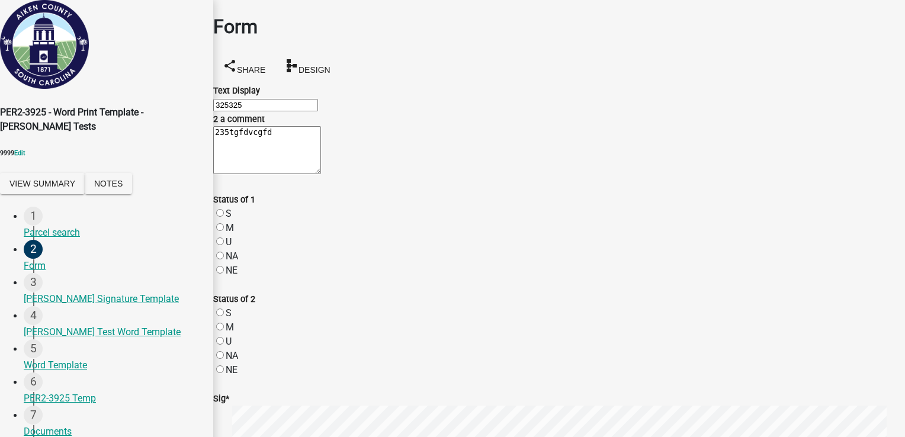
click at [232, 219] on label "S" at bounding box center [229, 213] width 6 height 11
click at [224, 217] on input "S" at bounding box center [220, 213] width 8 height 8
radio input "true"
click at [237, 335] on div "U" at bounding box center [559, 342] width 692 height 14
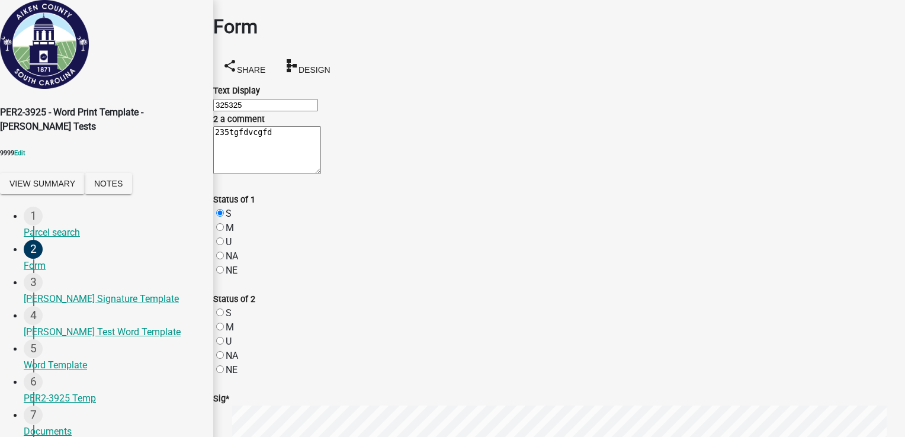
scroll to position [533, 0]
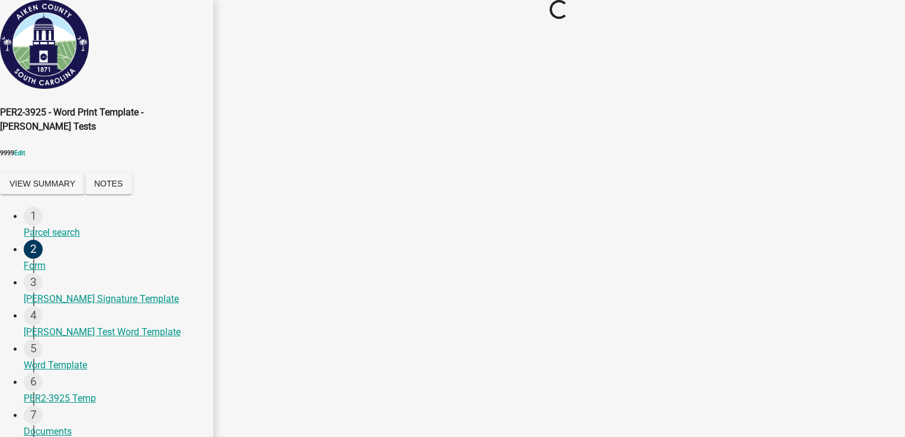
scroll to position [0, 0]
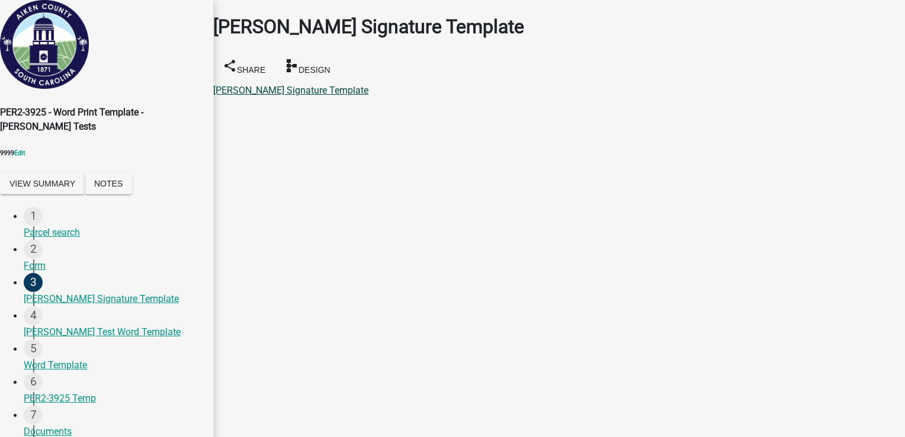
click at [289, 85] on link "Tracy Duplicate Signature Template" at bounding box center [290, 90] width 155 height 11
click at [289, 85] on link "Tracy Test Word Template" at bounding box center [291, 90] width 157 height 11
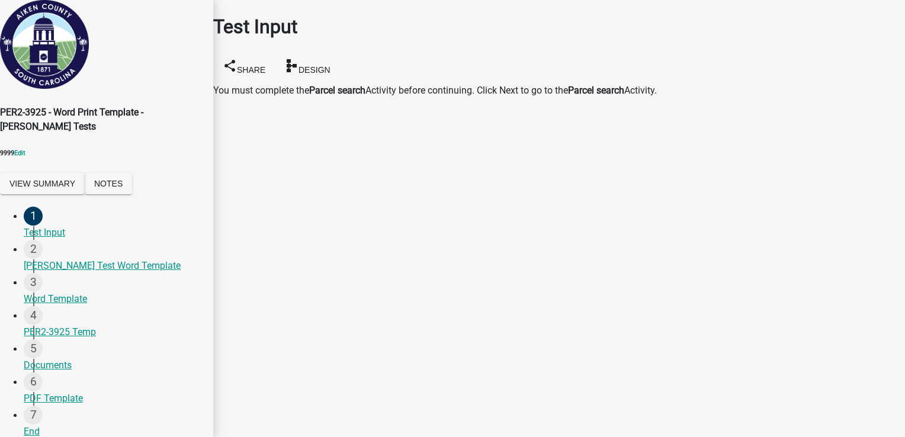
drag, startPoint x: 260, startPoint y: 68, endPoint x: 687, endPoint y: 79, distance: 426.7
click at [687, 84] on div "You must complete the Parcel search Activity before continuing. Click Next to g…" at bounding box center [559, 91] width 692 height 14
drag, startPoint x: 687, startPoint y: 79, endPoint x: 688, endPoint y: 156, distance: 77.0
click at [688, 156] on main "Test Input share Share schema Design You must complete the Parcel search Activi…" at bounding box center [559, 201] width 692 height 402
click at [569, 283] on main "Test Input share Share schema Design You must complete the Parcel search Activi…" at bounding box center [559, 201] width 692 height 402
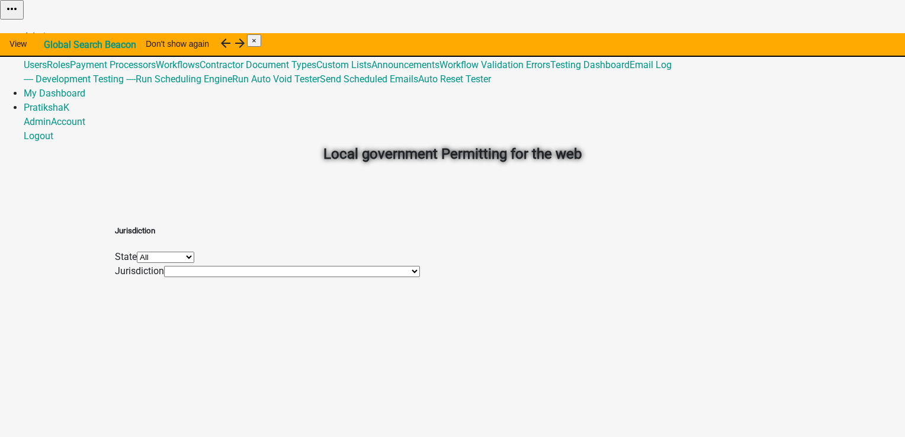
click at [51, 31] on link "Admin" at bounding box center [37, 36] width 27 height 11
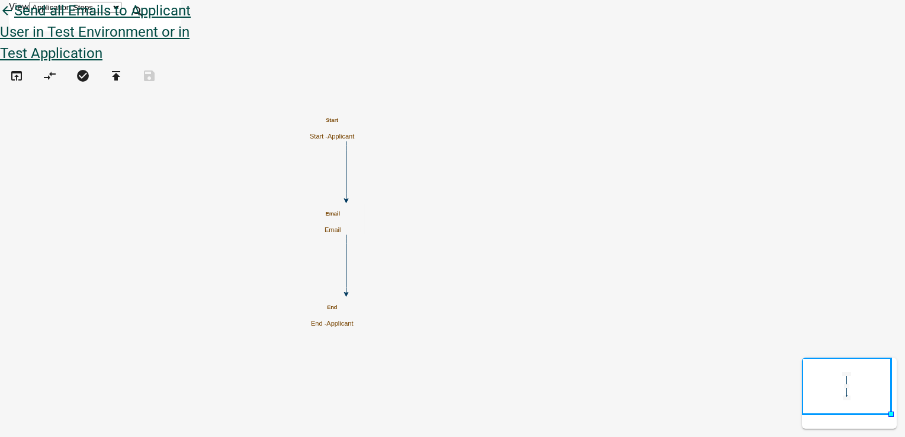
click at [14, 20] on icon "arrow_back" at bounding box center [7, 12] width 14 height 17
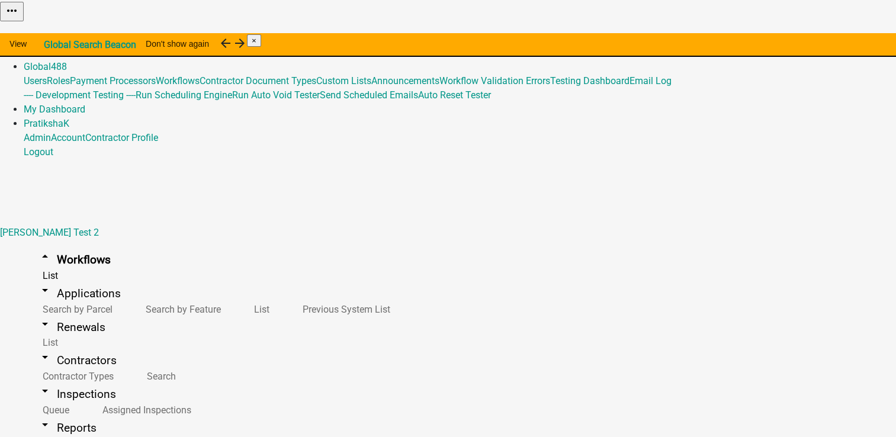
scroll to position [59, 0]
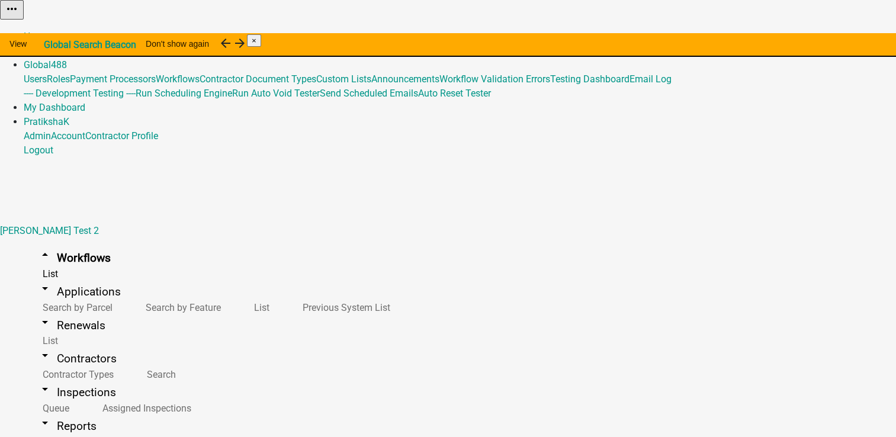
click at [51, 45] on link "Admin" at bounding box center [37, 50] width 27 height 11
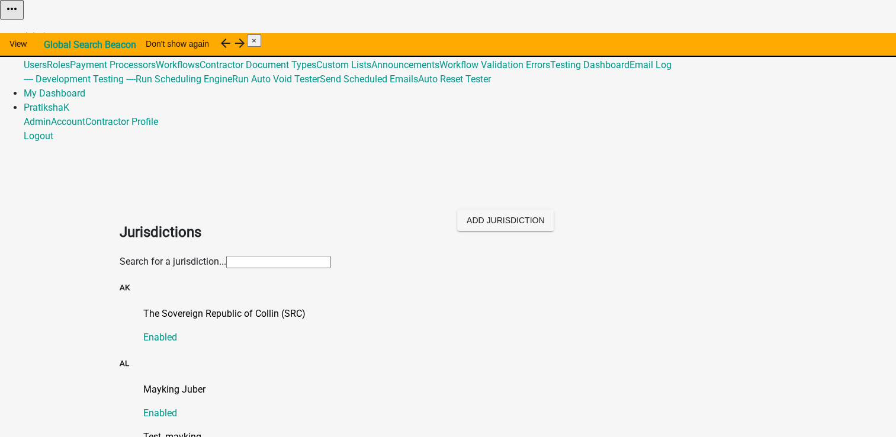
click at [284, 256] on input "text" at bounding box center [278, 262] width 105 height 12
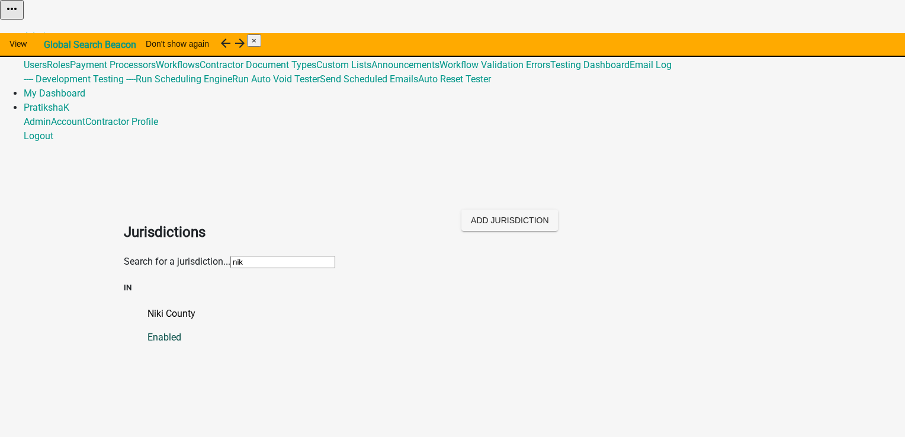
type input "nik"
click at [197, 307] on link "Niki County Enabled" at bounding box center [465, 326] width 634 height 38
